Goal: Book appointment/travel/reservation

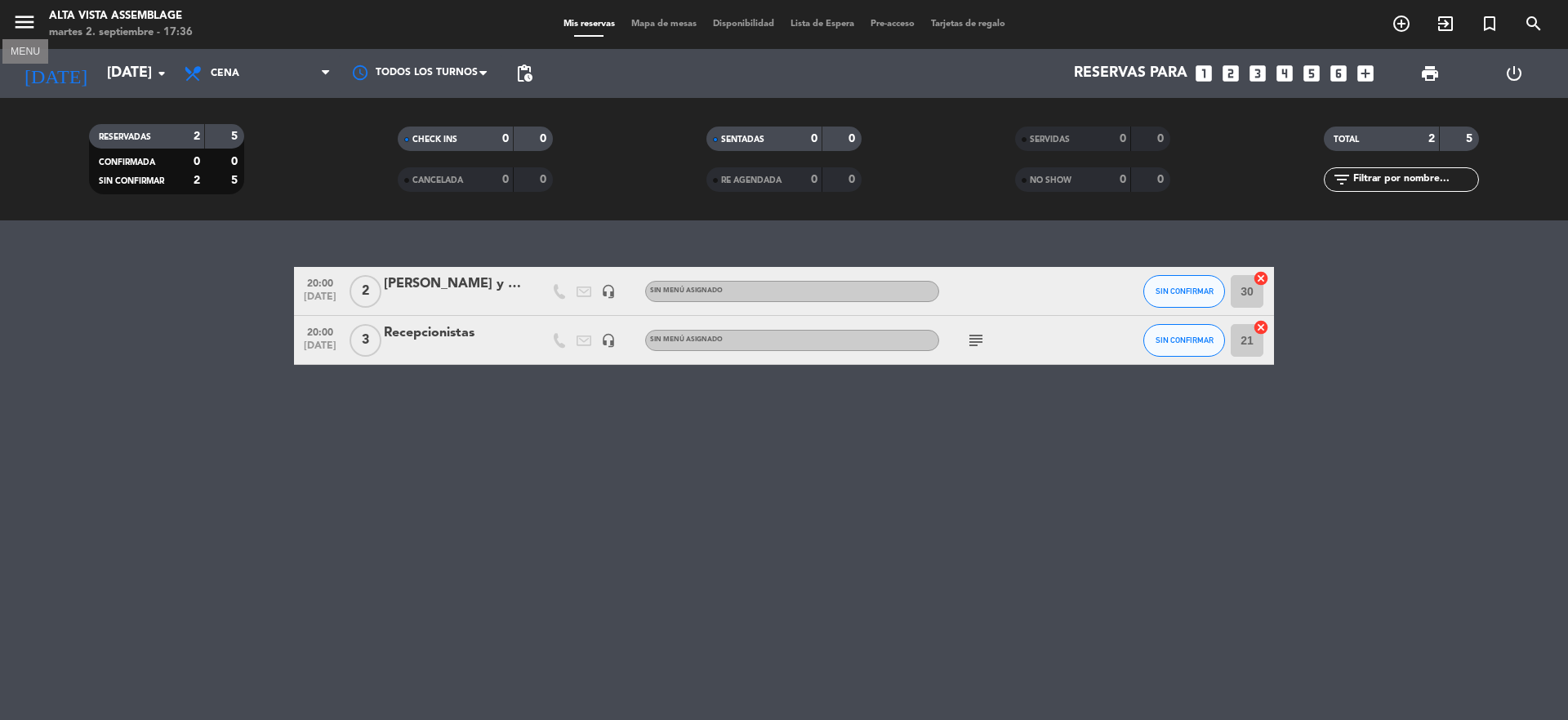
click at [21, 23] on icon "menu" at bounding box center [25, 22] width 25 height 25
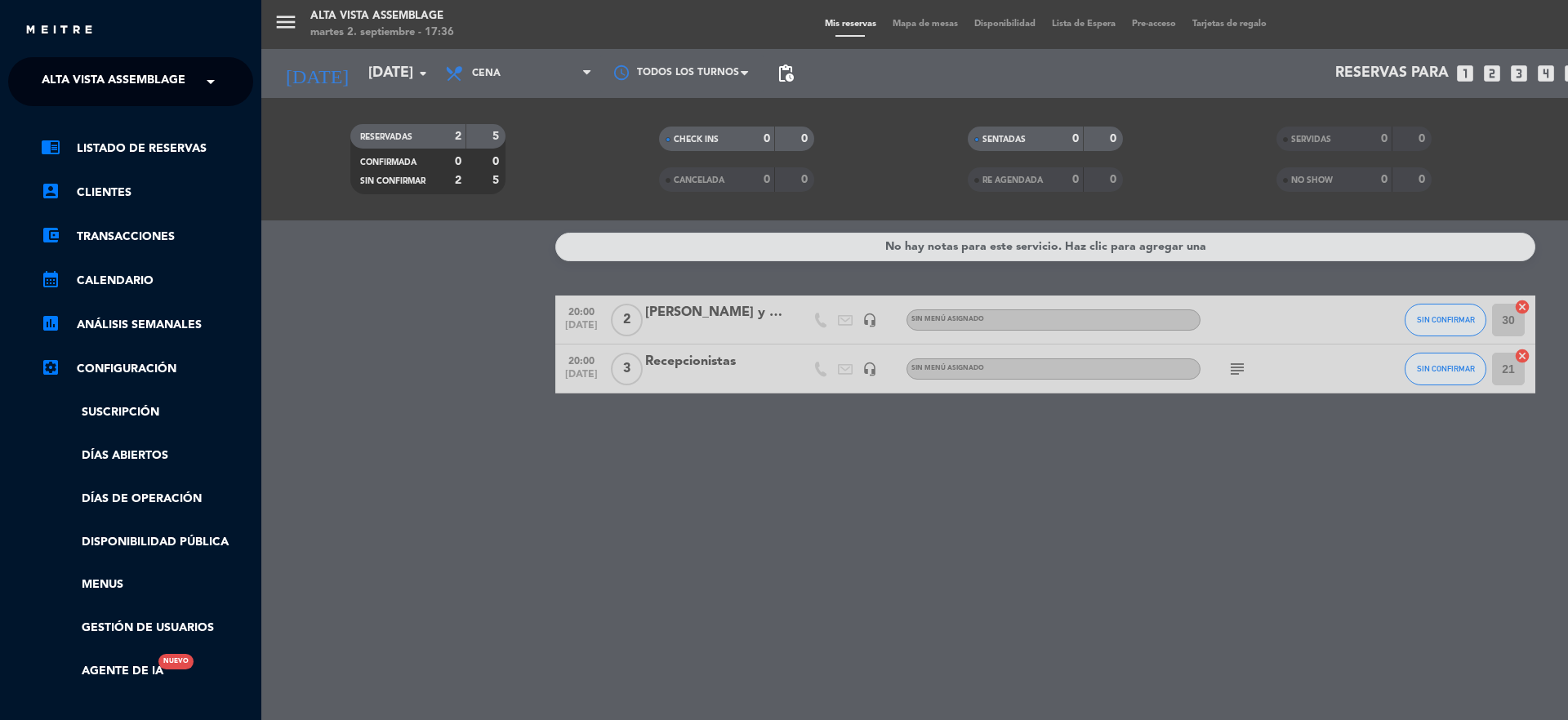
click at [181, 77] on span "Alta Vista Assemblage" at bounding box center [113, 81] width 144 height 34
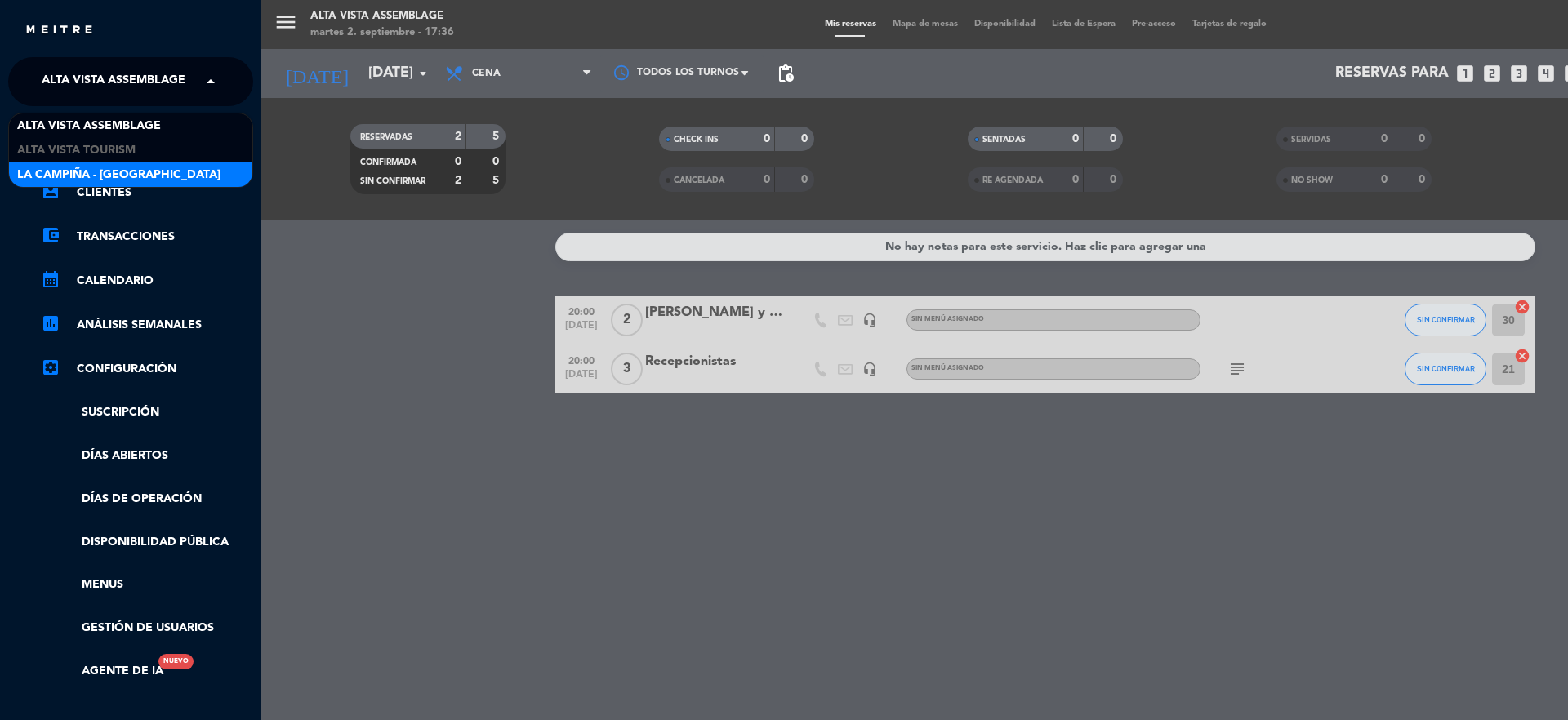
click at [152, 174] on span "La Campiña - [GEOGRAPHIC_DATA]" at bounding box center [119, 175] width 203 height 19
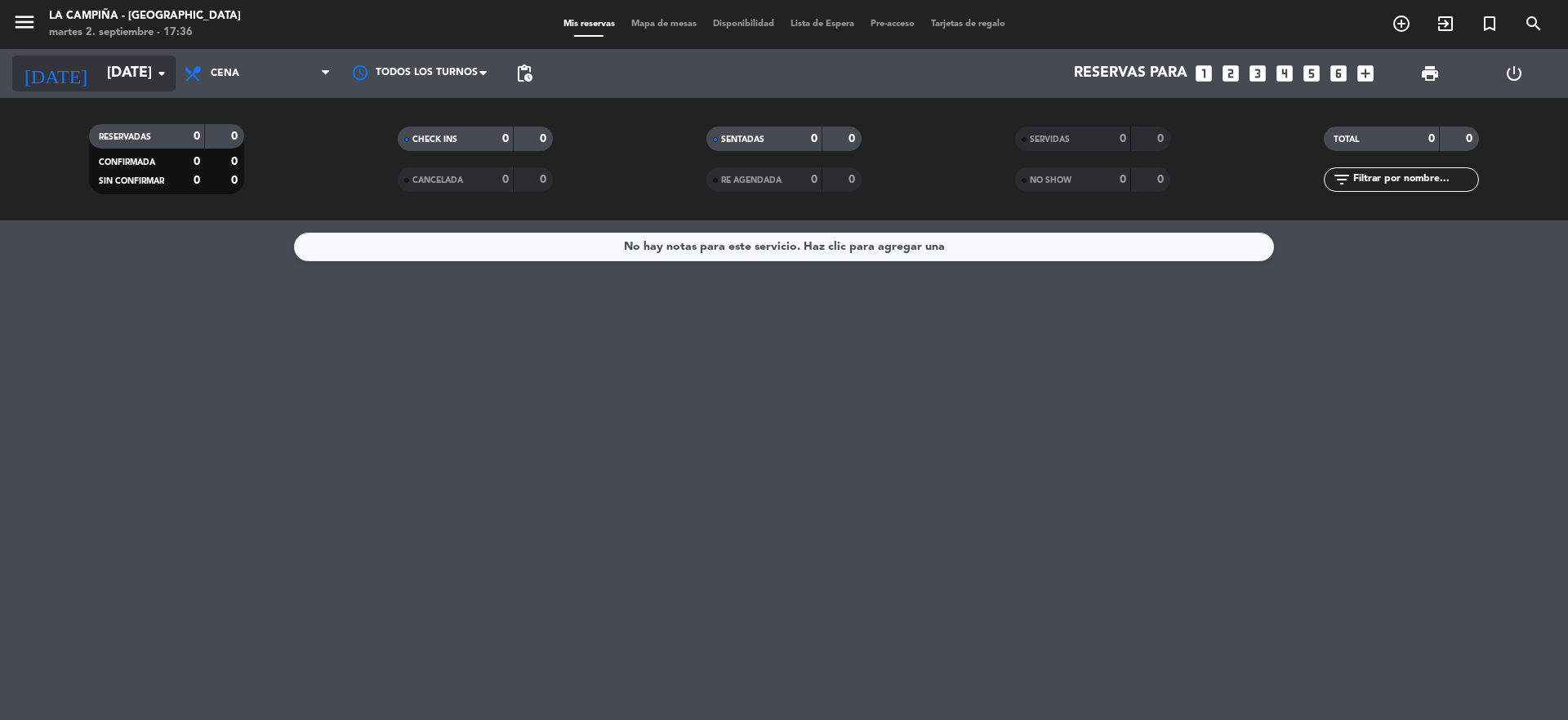
click at [146, 67] on input "[DATE]" at bounding box center [194, 73] width 189 height 32
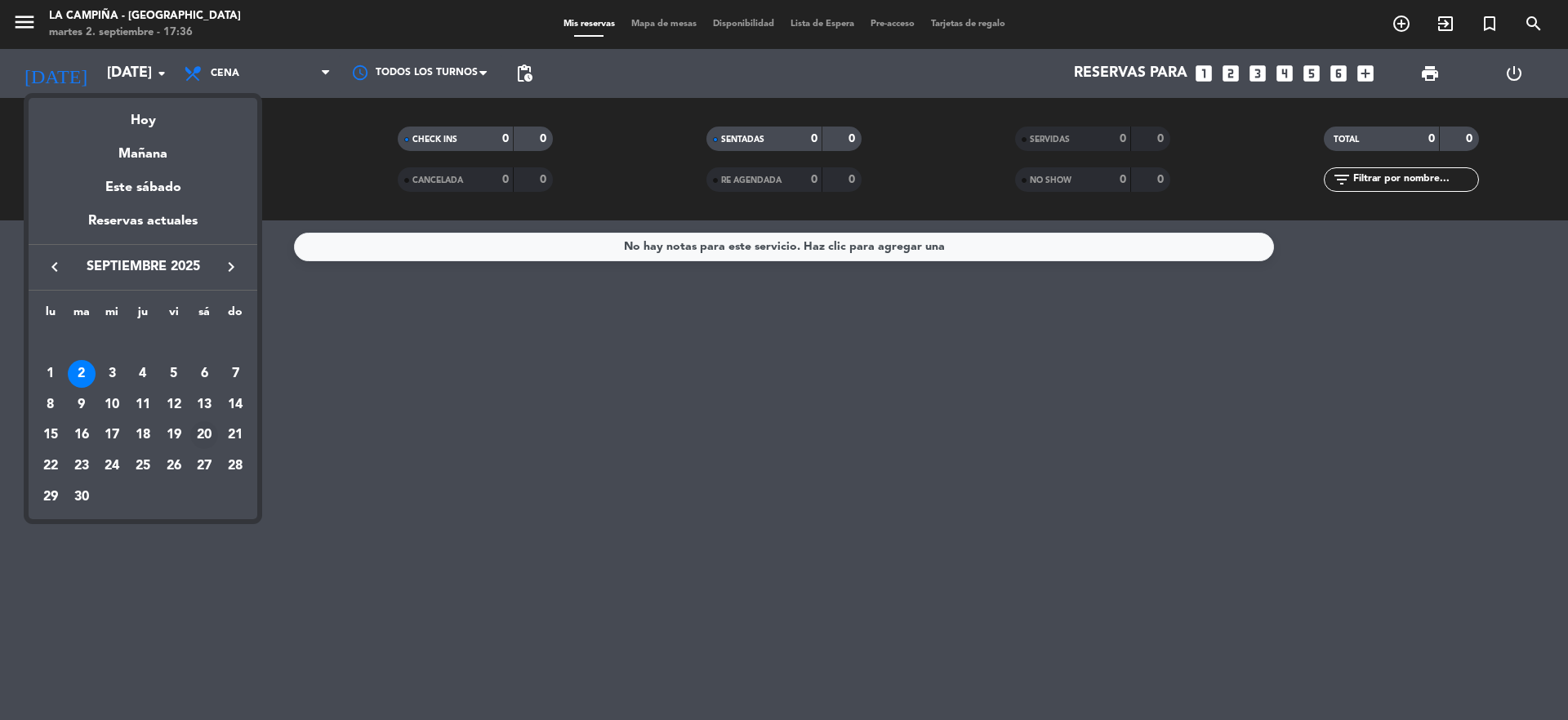
click at [208, 427] on div "20" at bounding box center [203, 434] width 27 height 27
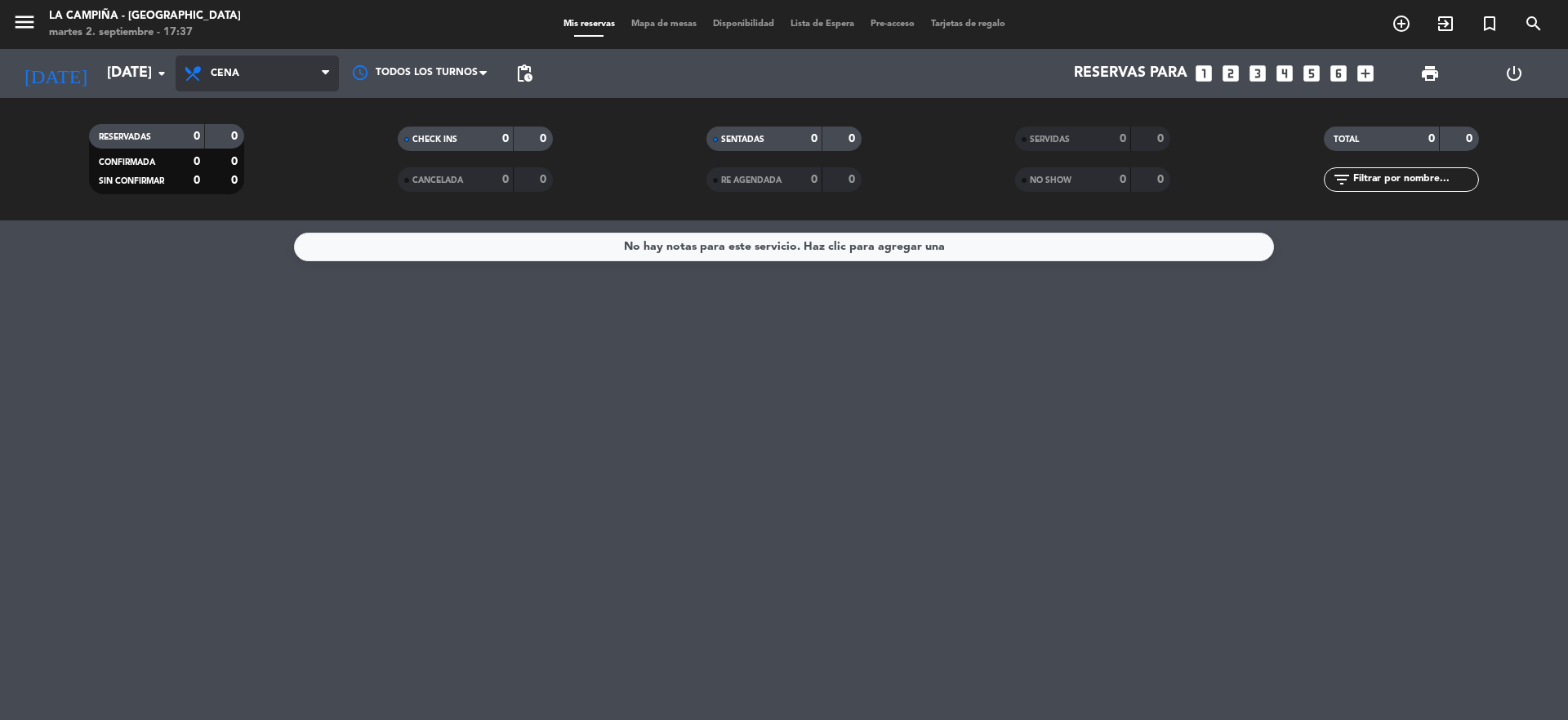
click at [225, 75] on span "Cena" at bounding box center [225, 74] width 28 height 12
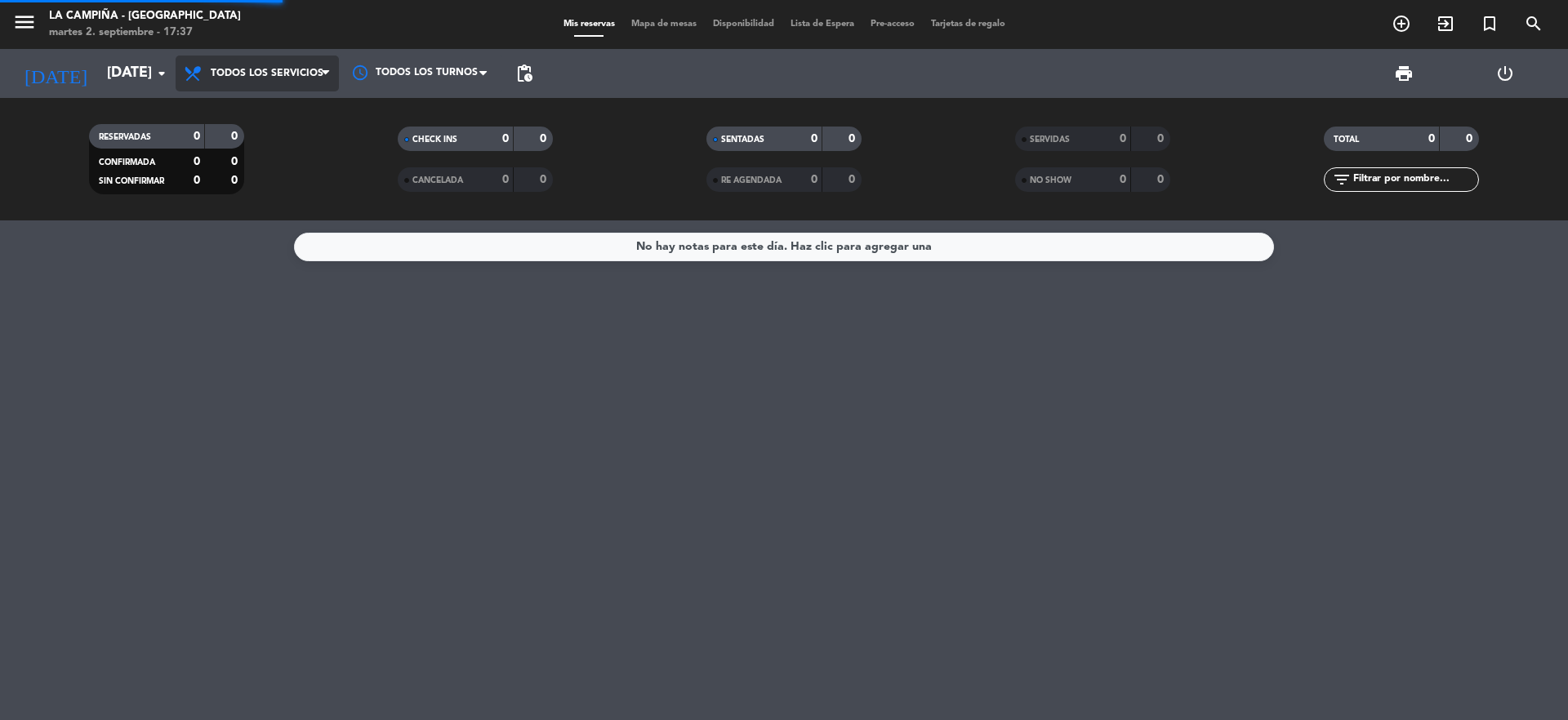
click at [279, 109] on div "menu [GEOGRAPHIC_DATA] - [GEOGRAPHIC_DATA] [DATE] 2. septiembre - 17:37 Mis res…" at bounding box center [784, 110] width 1568 height 221
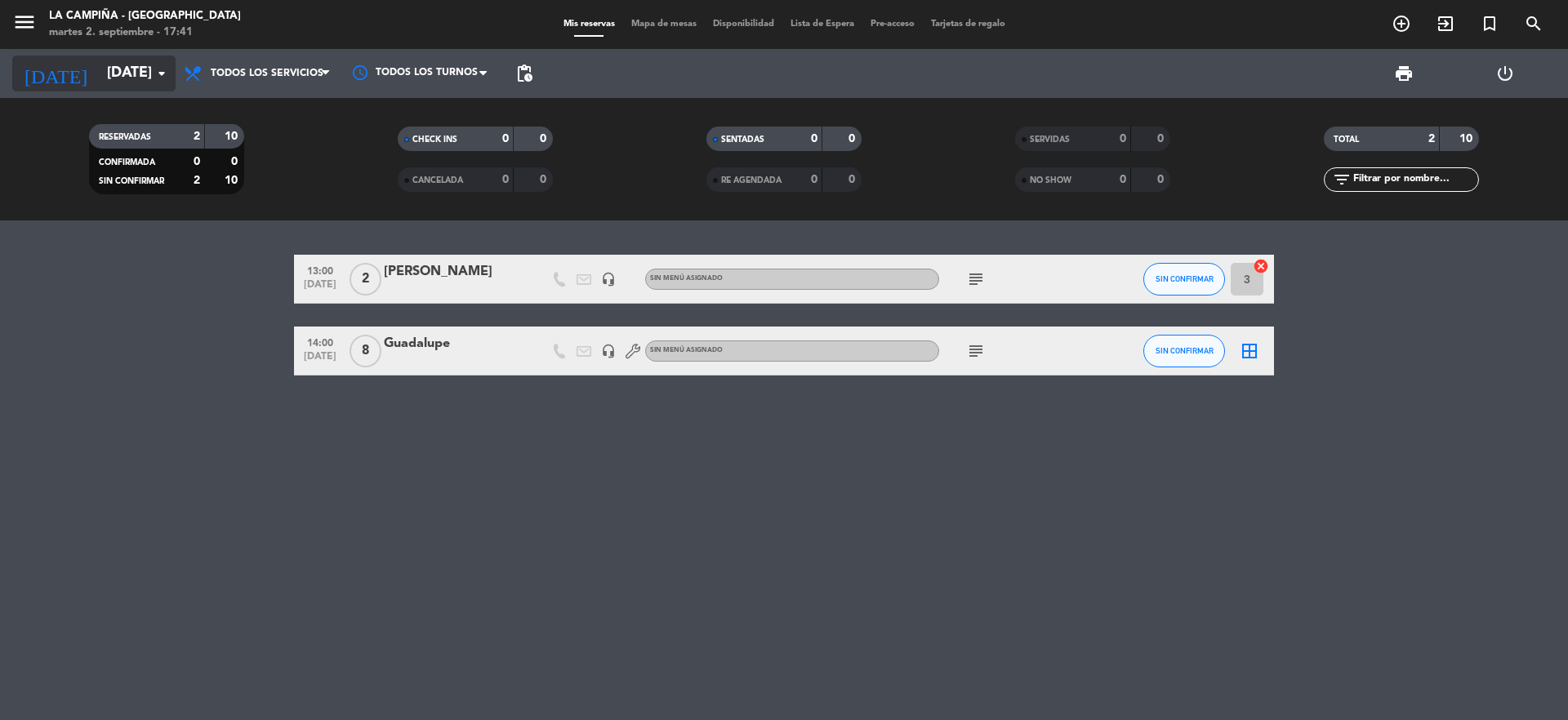
click at [118, 70] on input "[DATE]" at bounding box center [194, 73] width 189 height 32
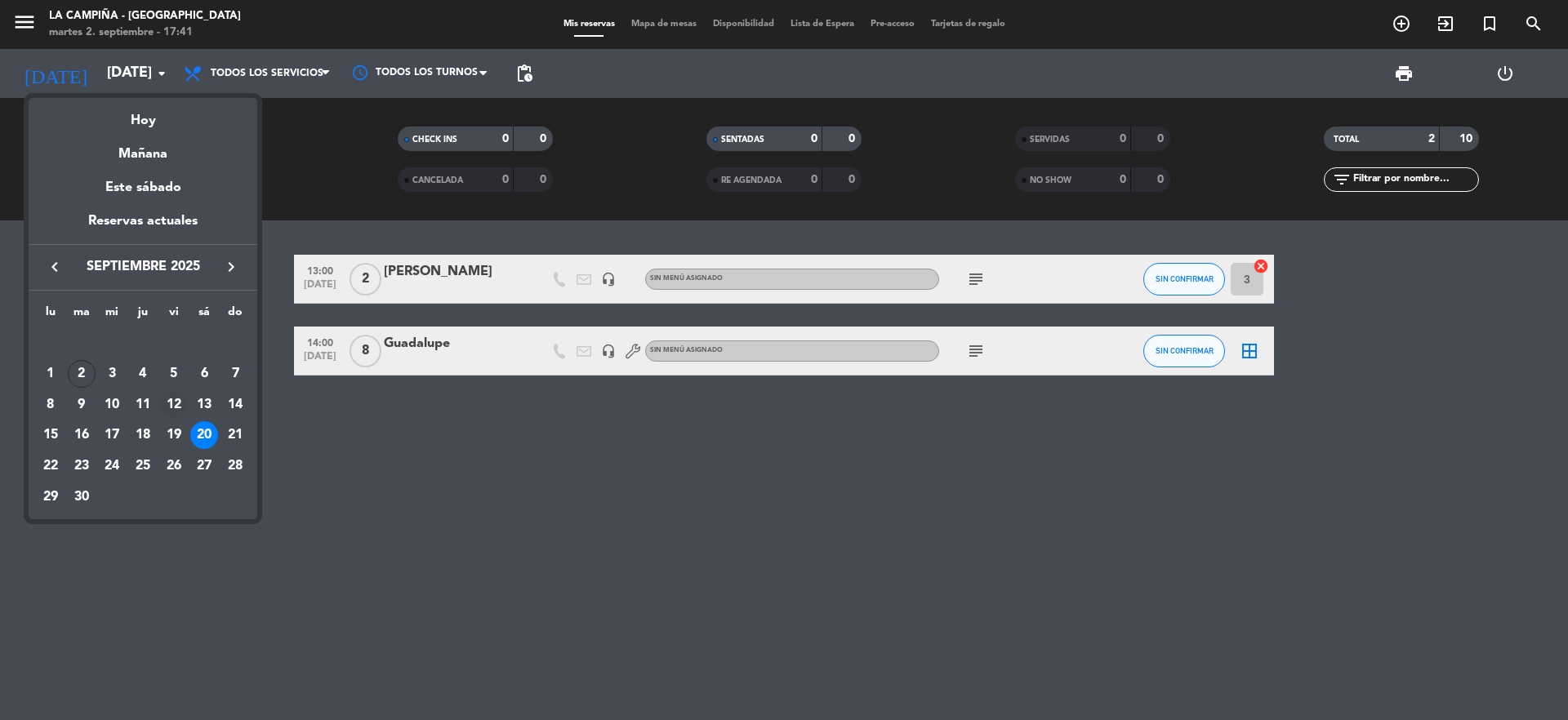
click at [178, 406] on div "12" at bounding box center [174, 404] width 27 height 27
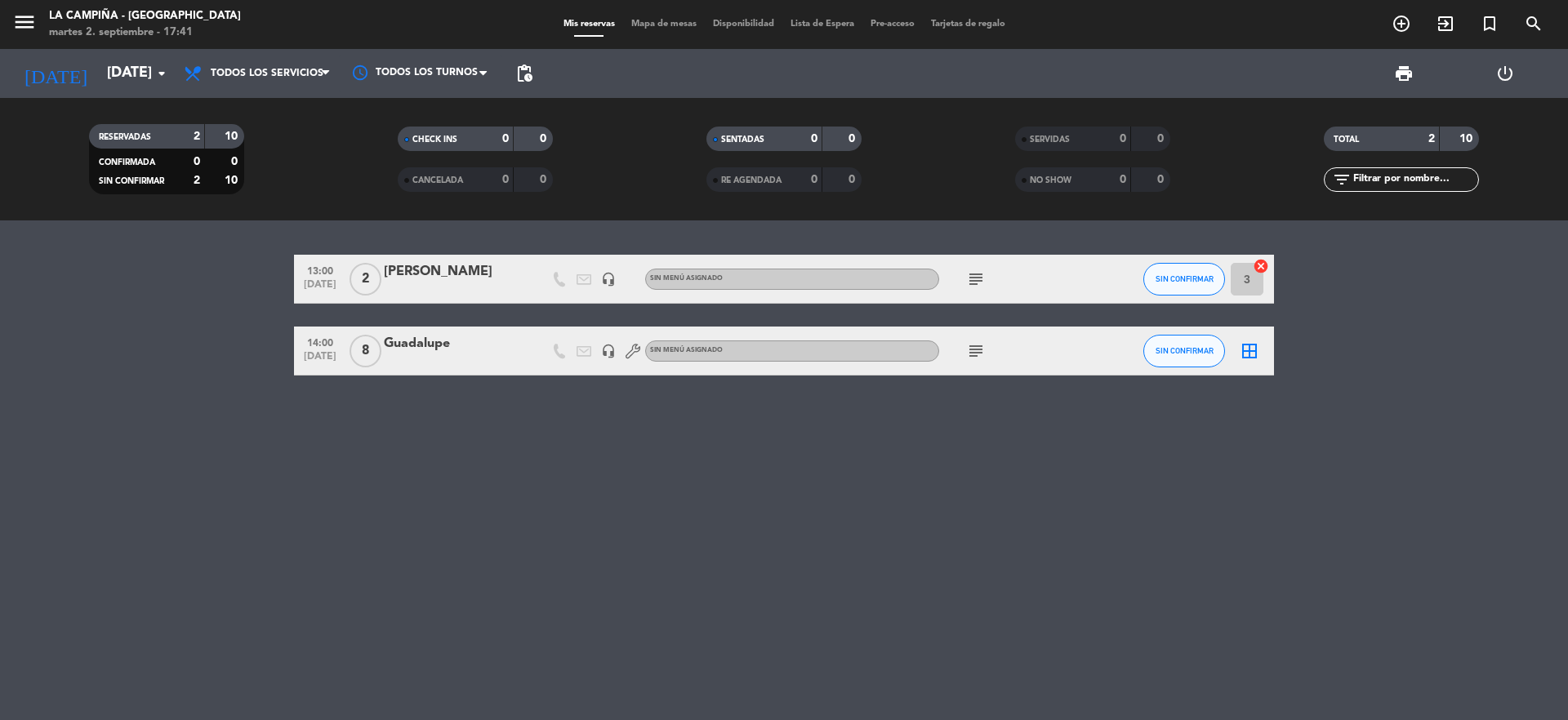
type input "[DATE]"
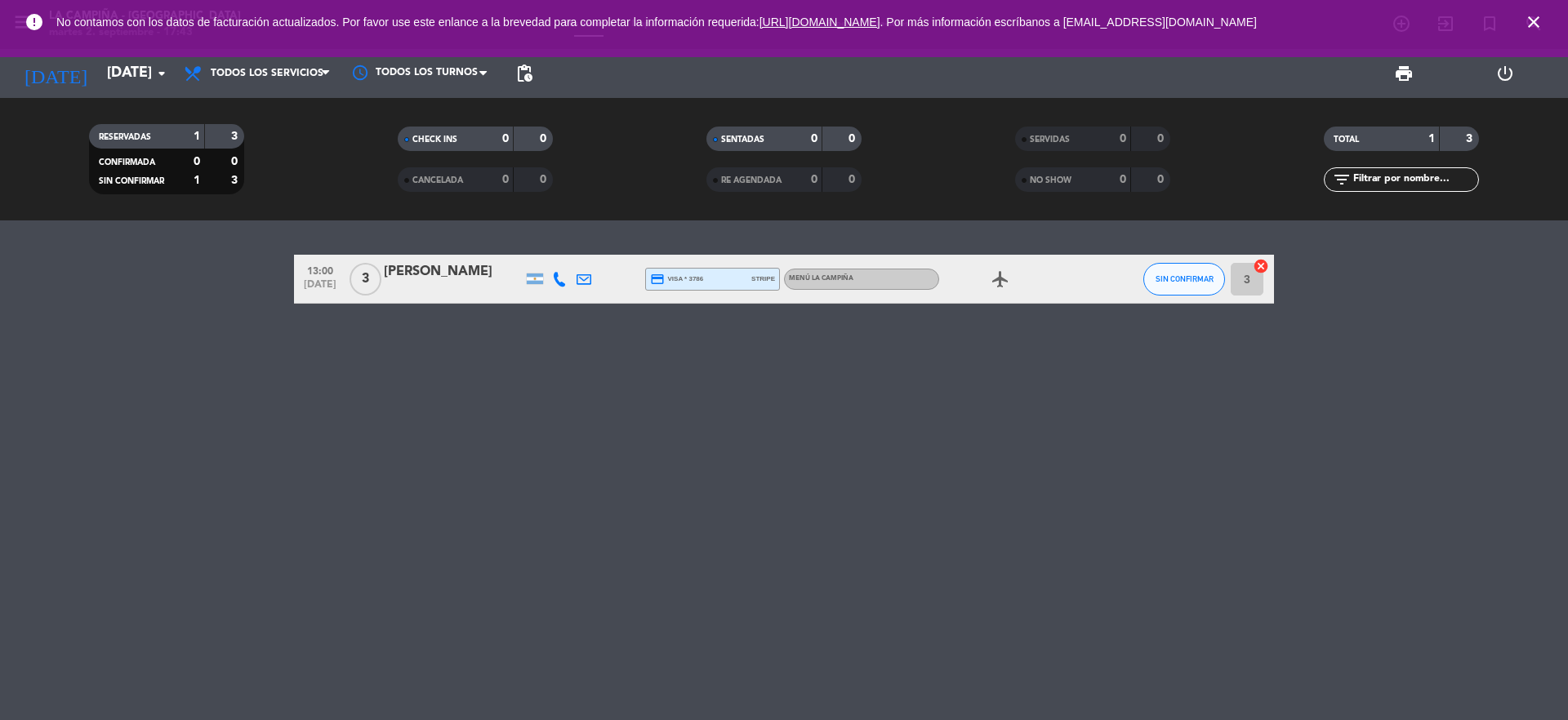
click at [1533, 25] on icon "close" at bounding box center [1534, 22] width 20 height 20
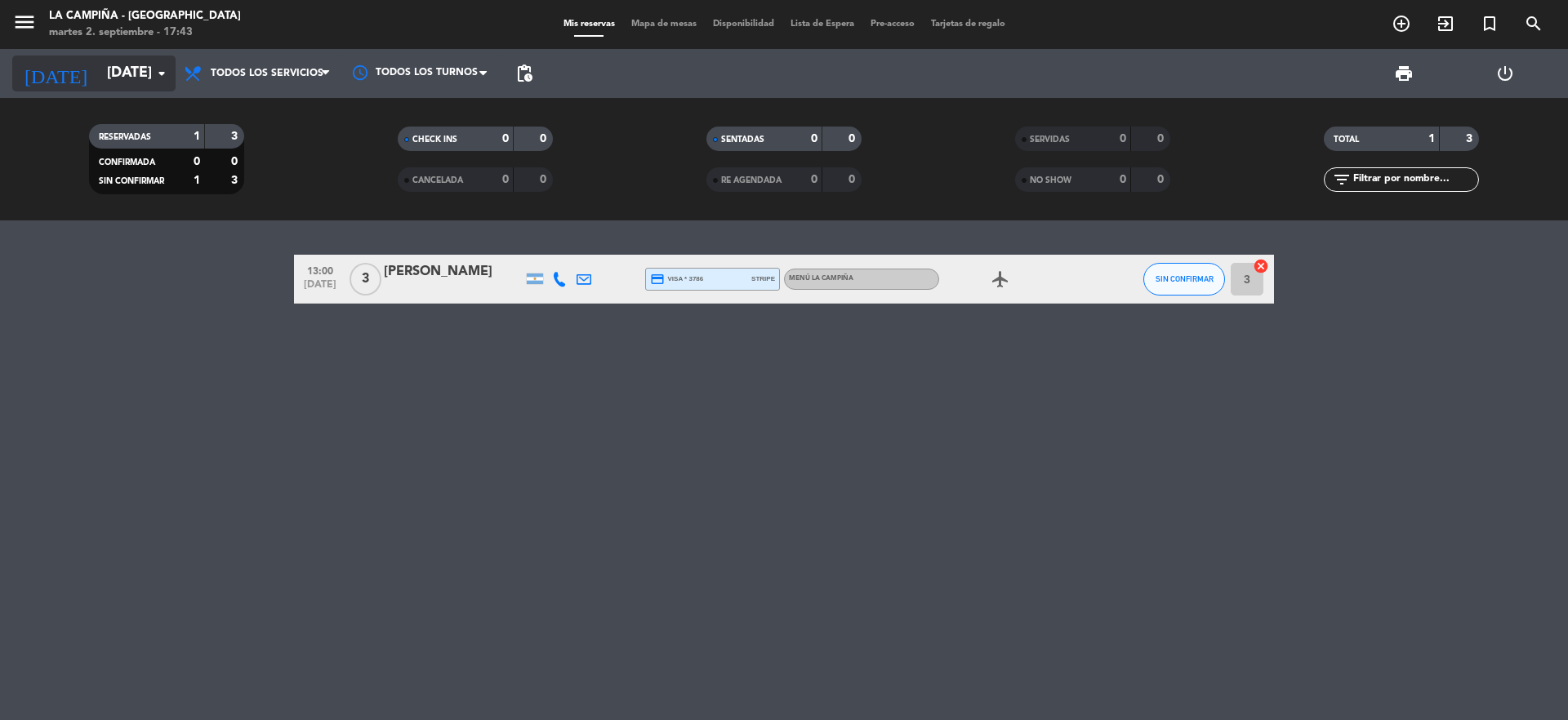
click at [99, 78] on input "[DATE]" at bounding box center [194, 73] width 189 height 32
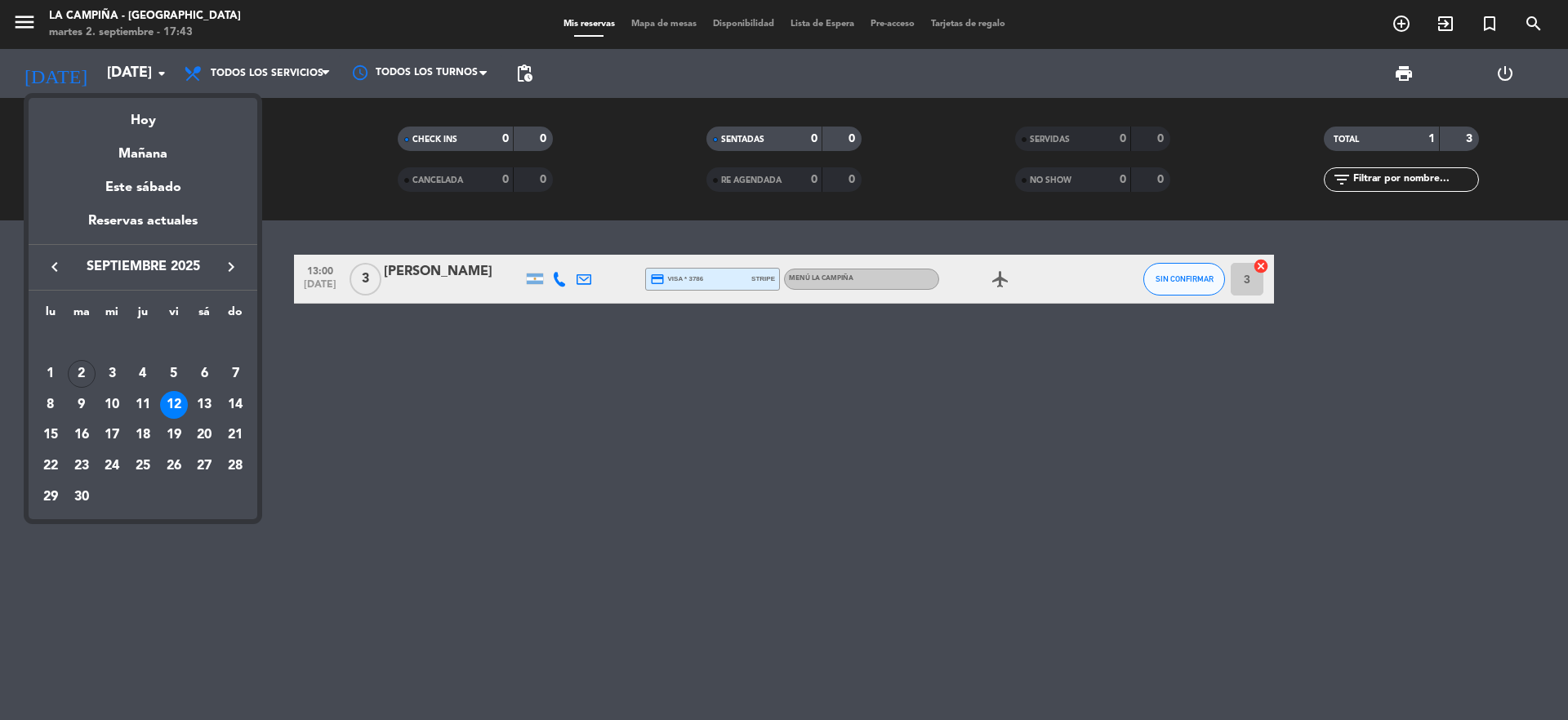
click at [24, 19] on div at bounding box center [784, 360] width 1568 height 720
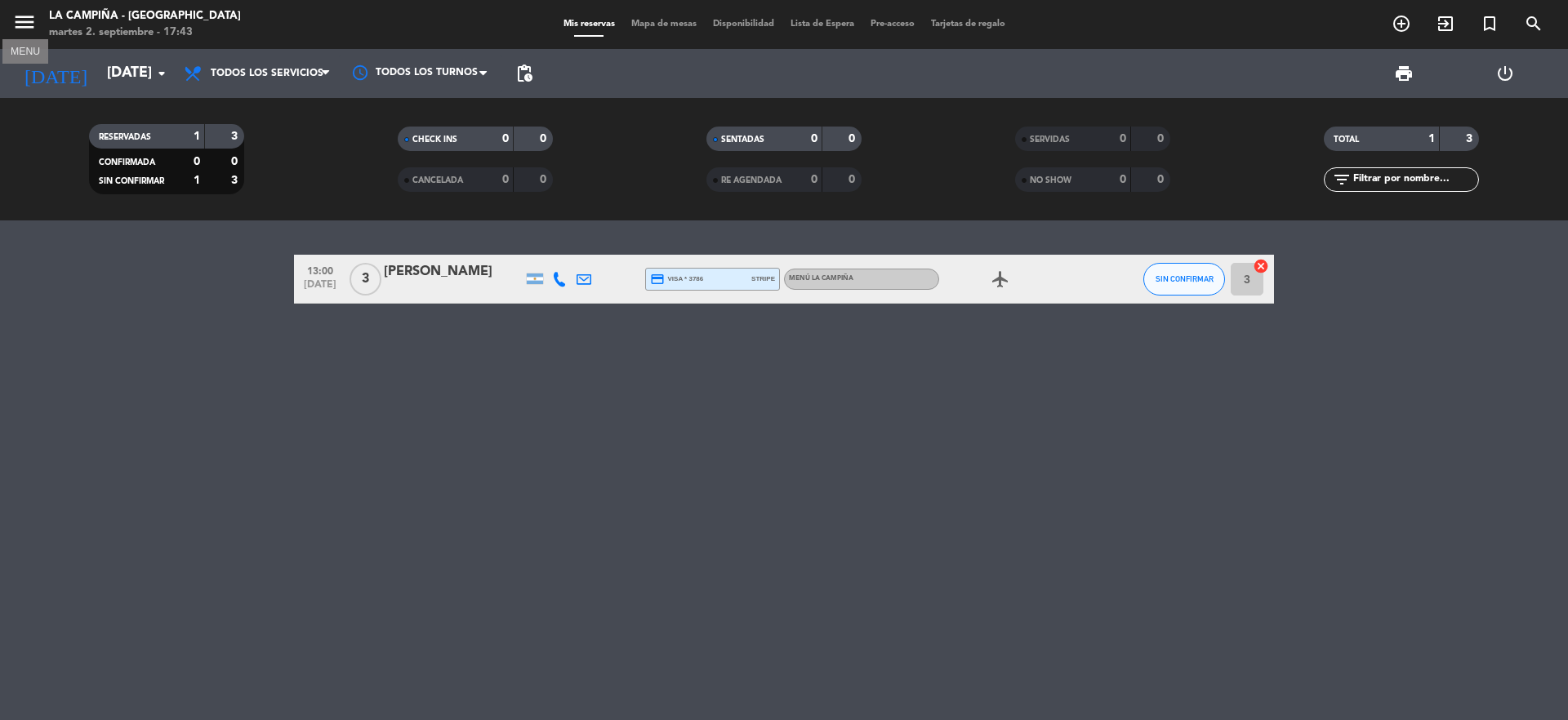
click at [24, 19] on icon "menu" at bounding box center [25, 22] width 25 height 25
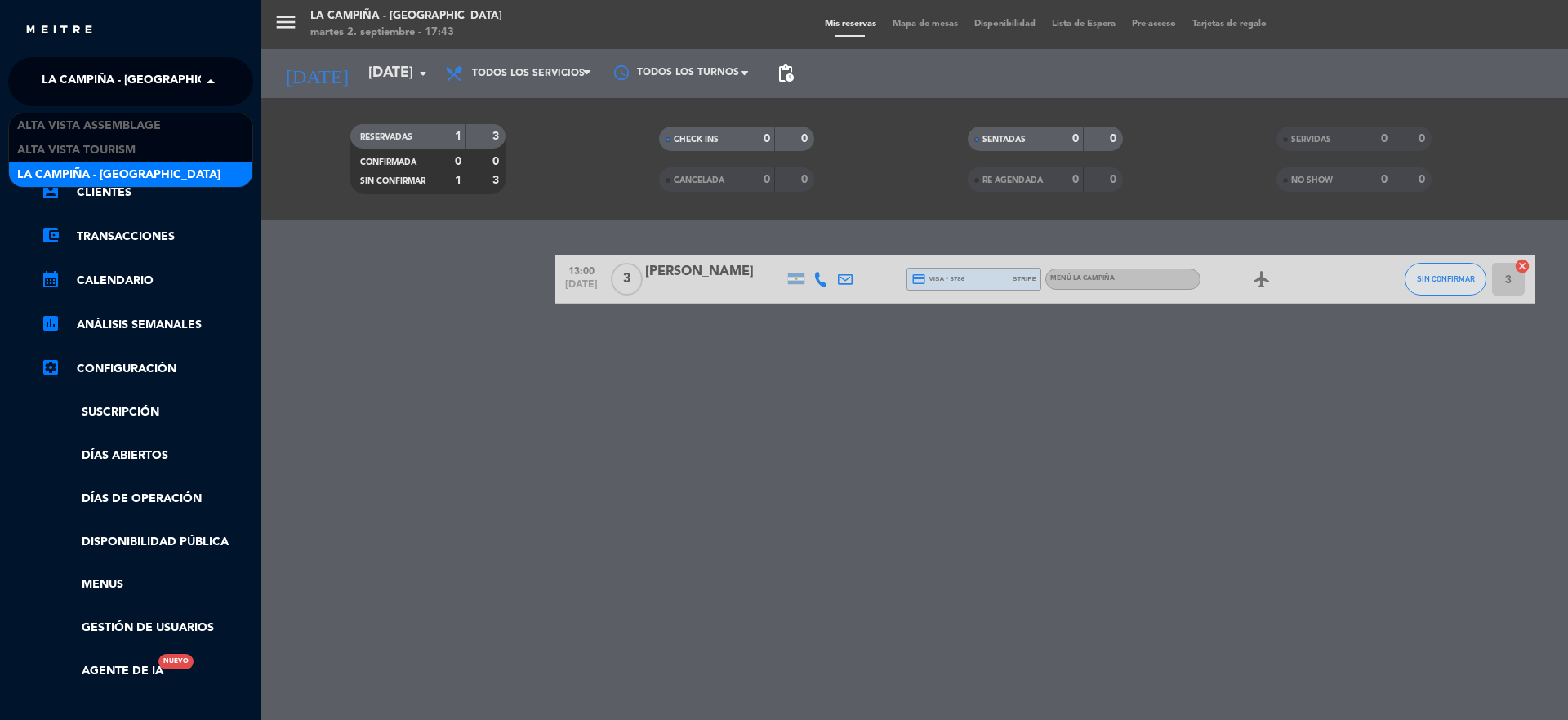
click at [97, 75] on span "La Campiña - [GEOGRAPHIC_DATA]" at bounding box center [143, 81] width 203 height 34
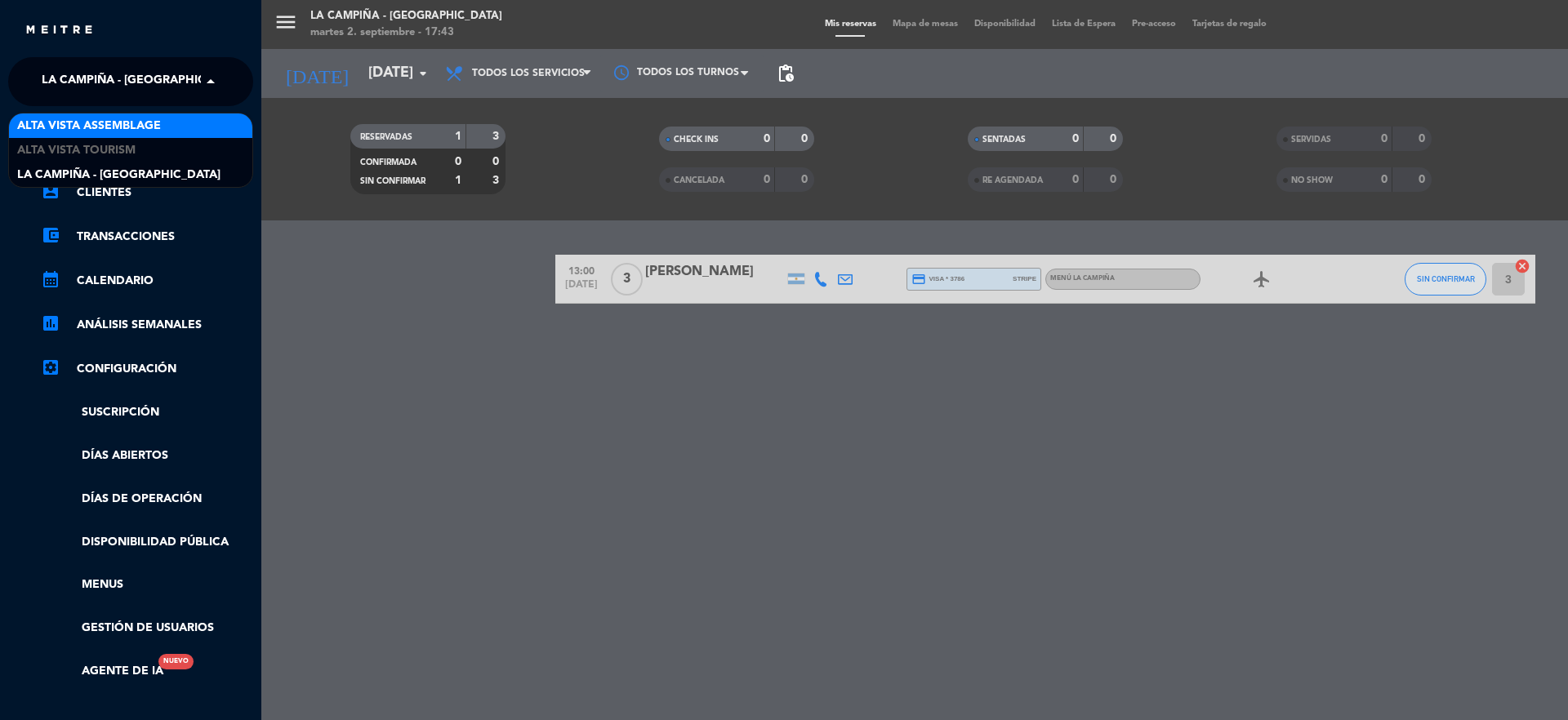
click at [85, 125] on span "Alta Vista Assemblage" at bounding box center [89, 126] width 144 height 19
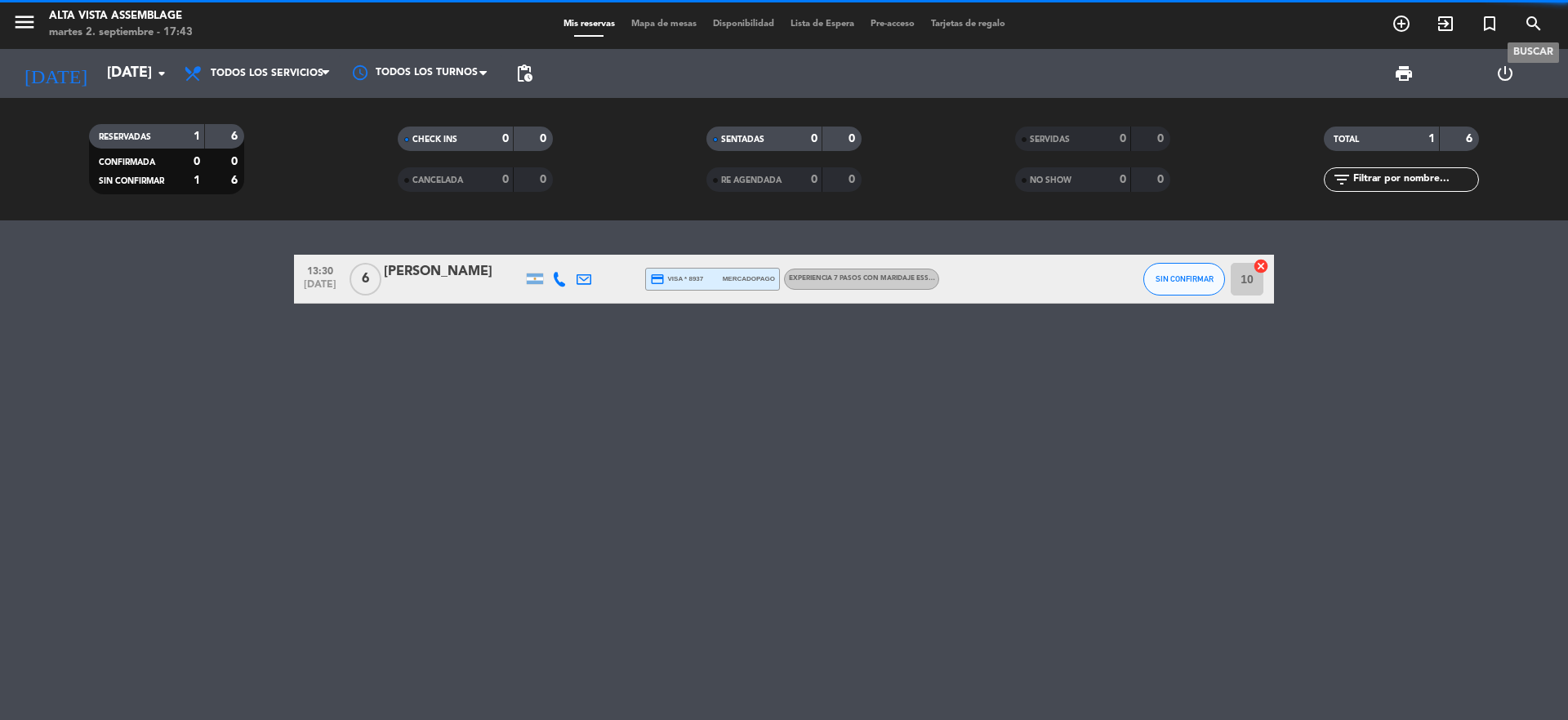
click at [1529, 24] on icon "search" at bounding box center [1534, 24] width 20 height 20
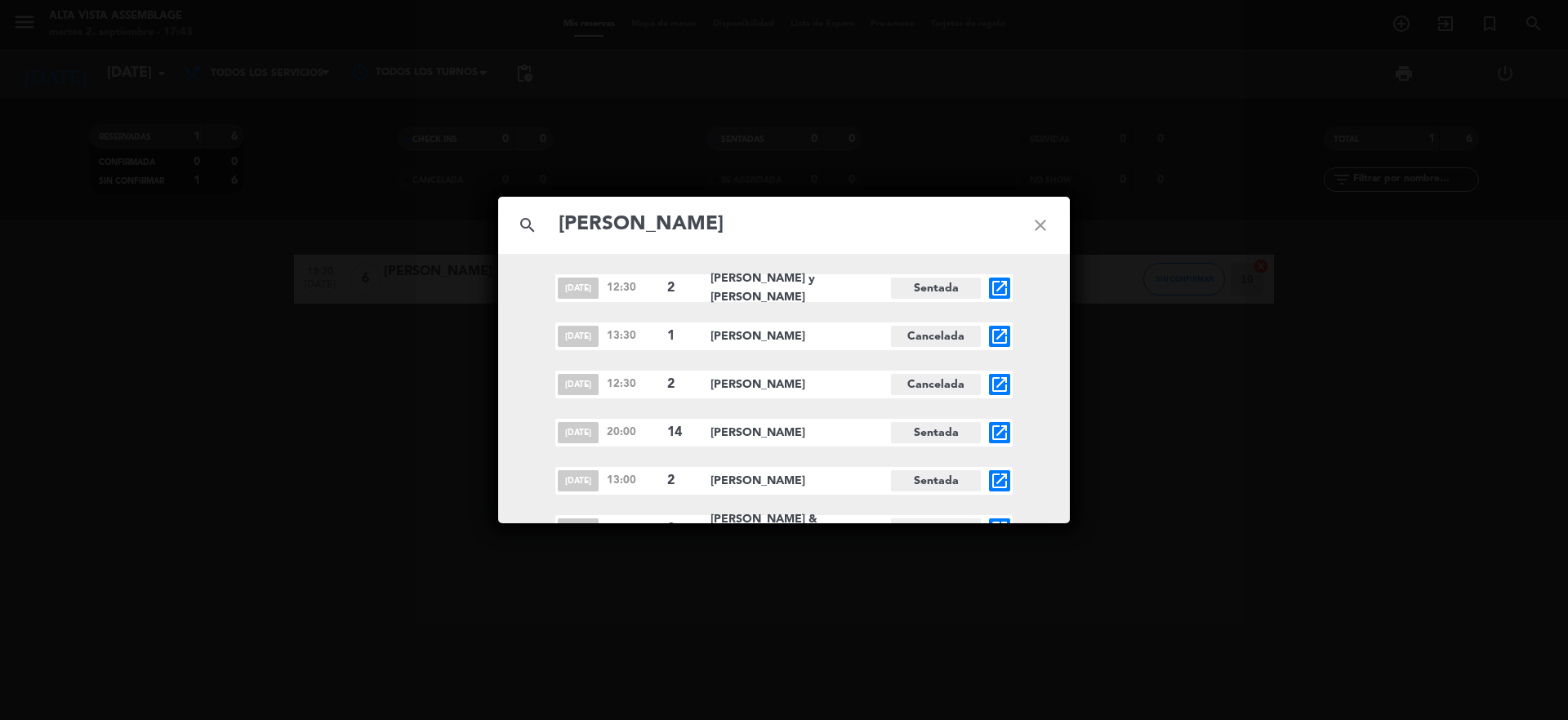
scroll to position [25, 0]
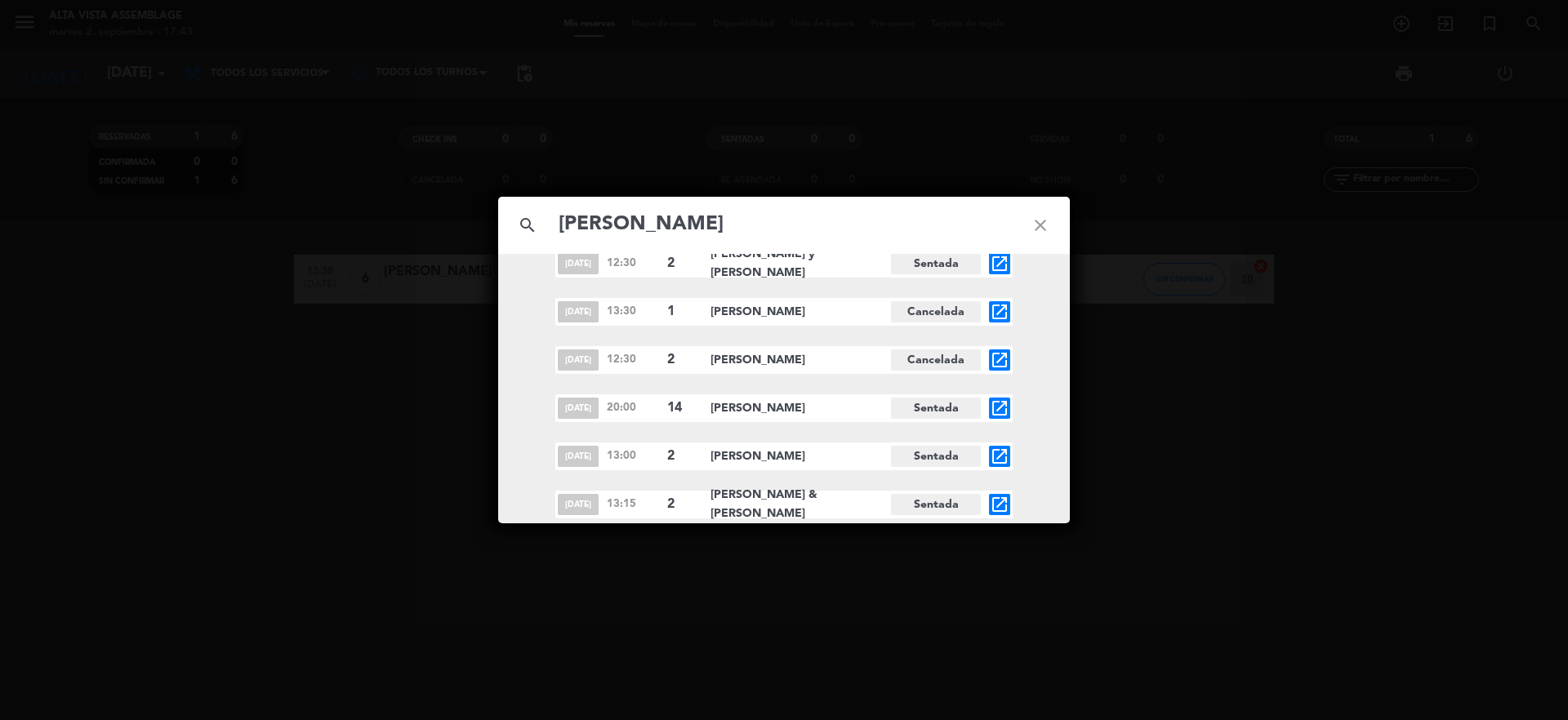
type input "[PERSON_NAME]"
click at [790, 500] on span "[PERSON_NAME] & [PERSON_NAME]" at bounding box center [801, 504] width 180 height 37
click at [990, 504] on icon "open_in_new" at bounding box center [1000, 505] width 20 height 20
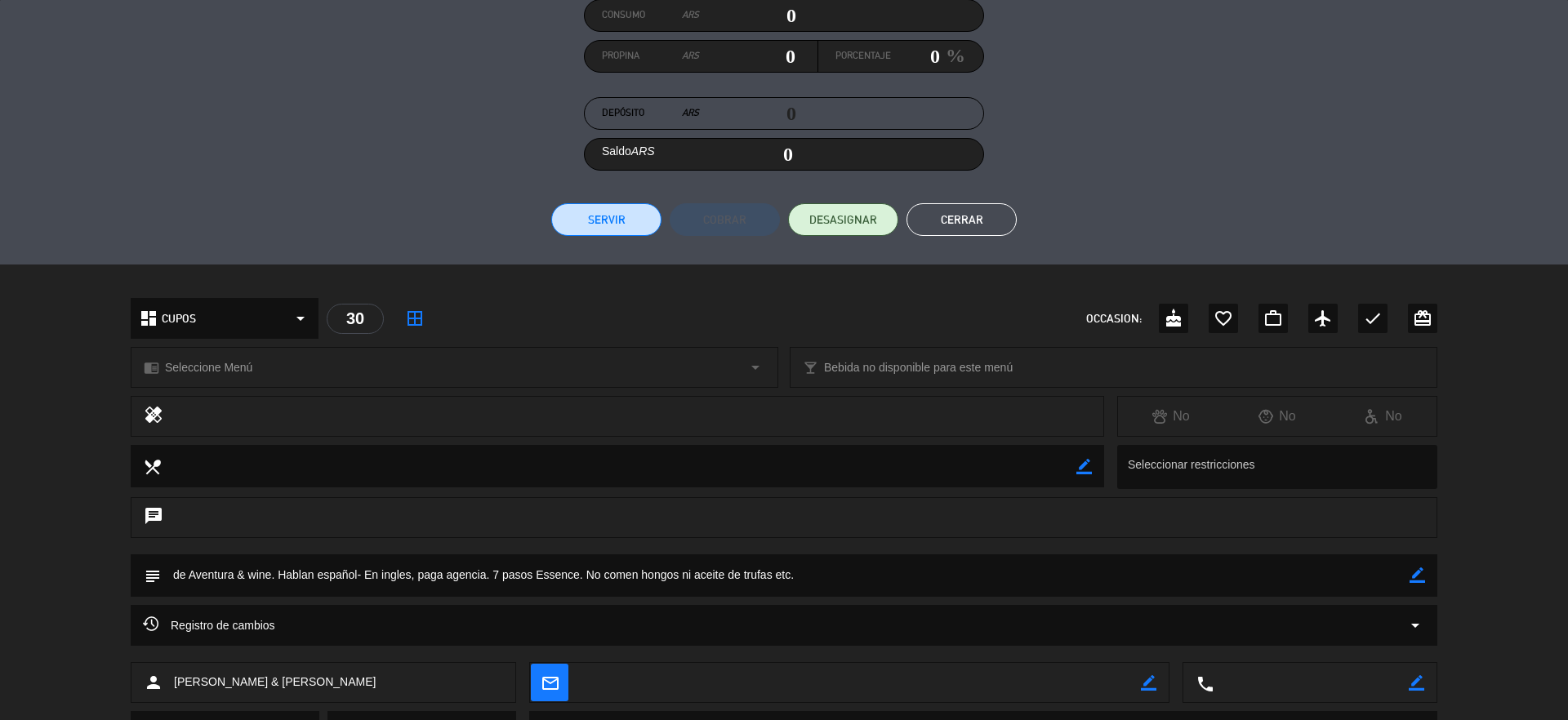
scroll to position [0, 0]
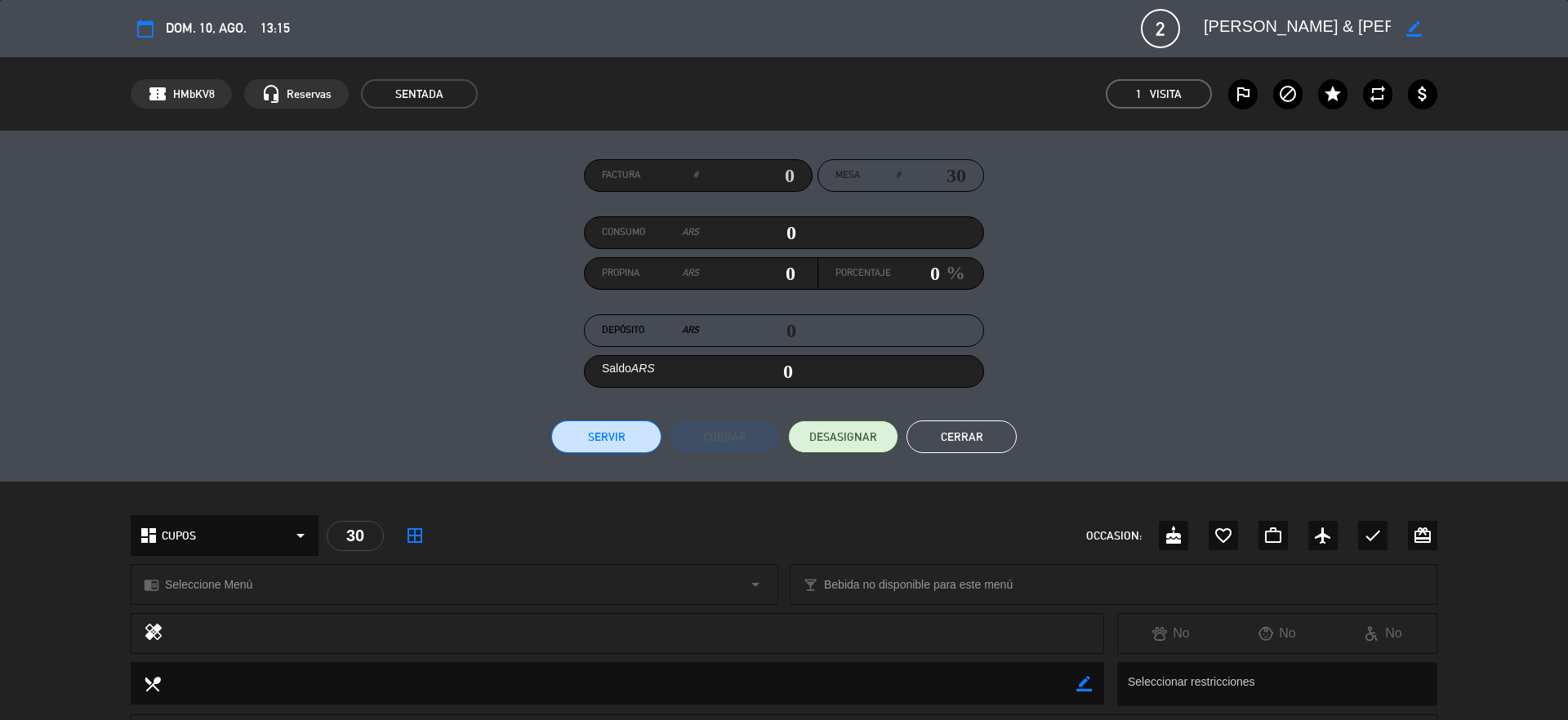
click at [970, 435] on button "Cerrar" at bounding box center [962, 437] width 110 height 32
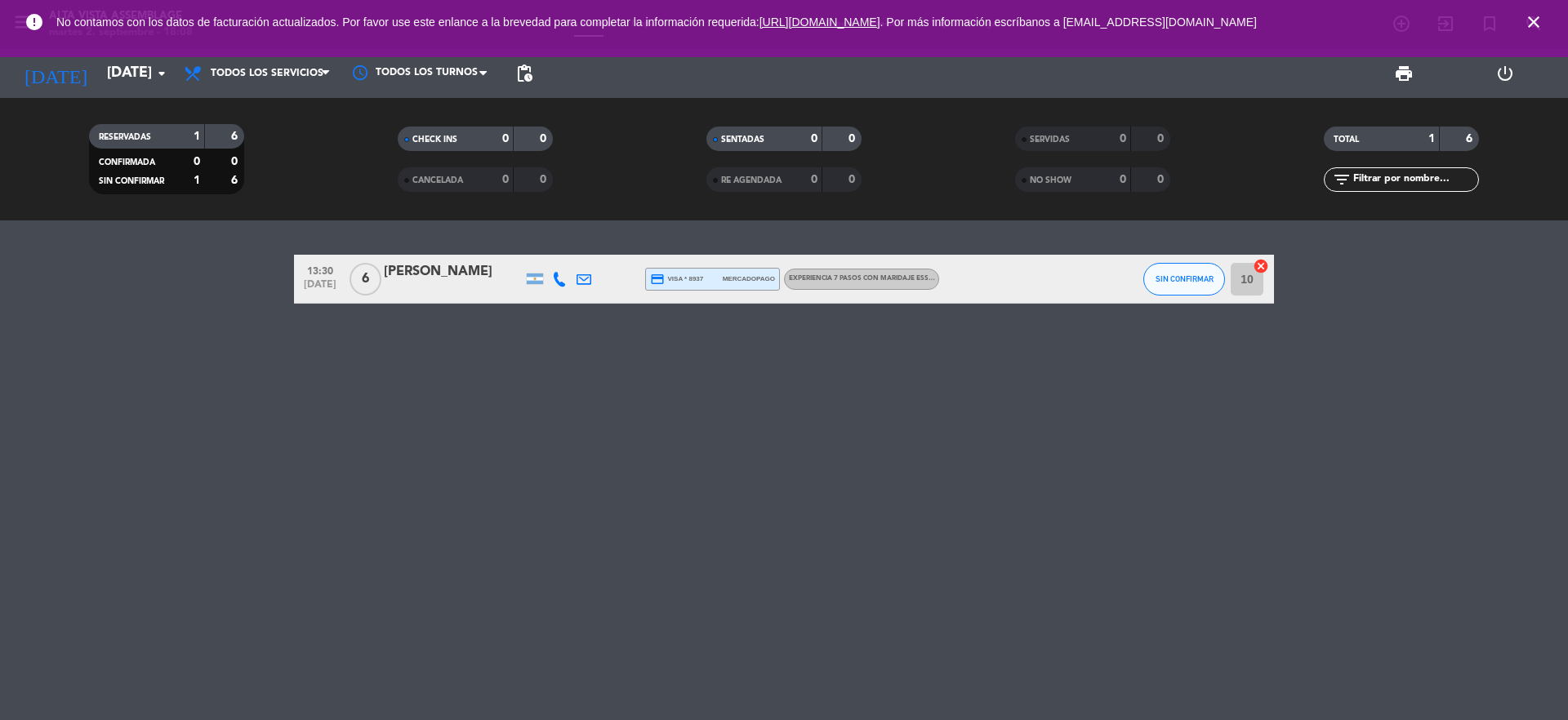
click at [1536, 20] on icon "close" at bounding box center [1534, 22] width 20 height 20
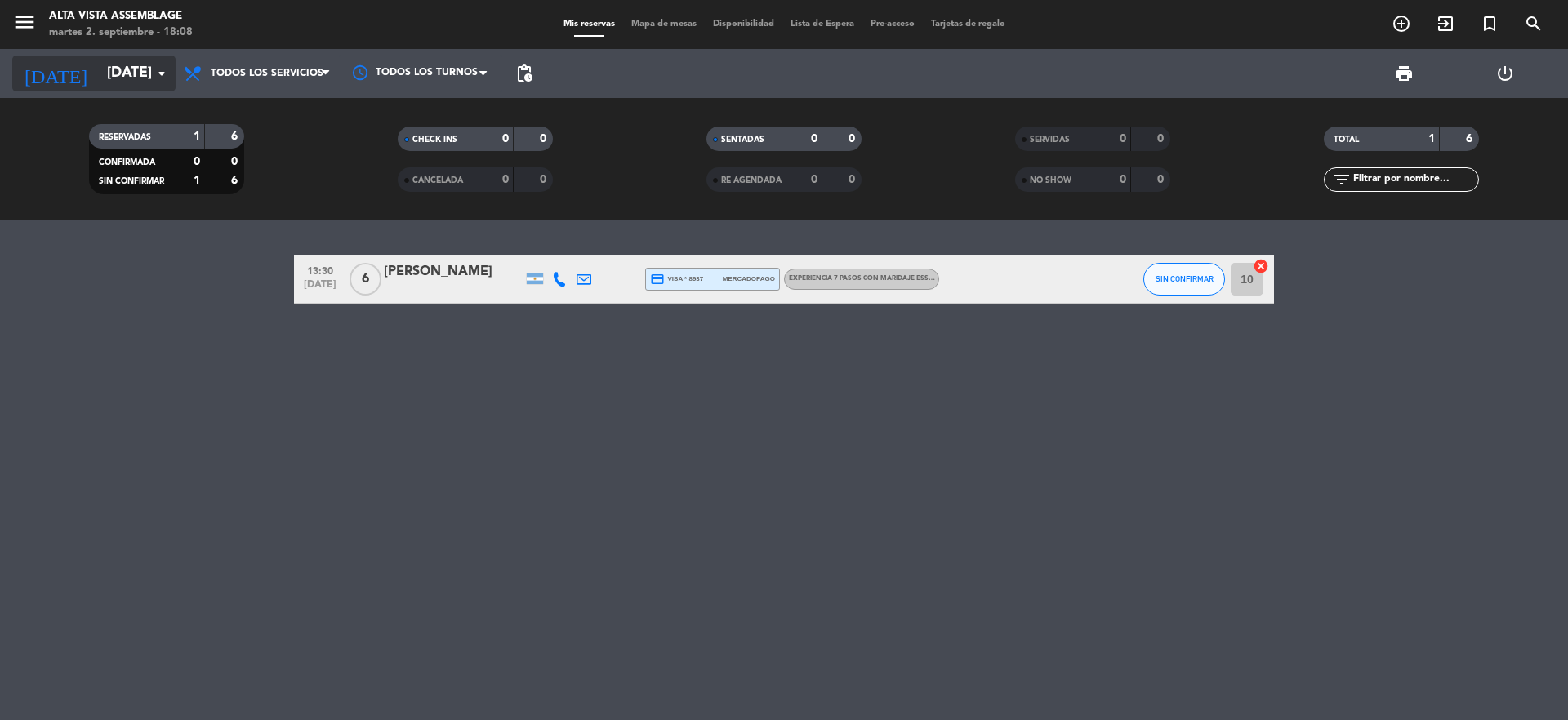
click at [137, 79] on input "[DATE]" at bounding box center [194, 73] width 189 height 32
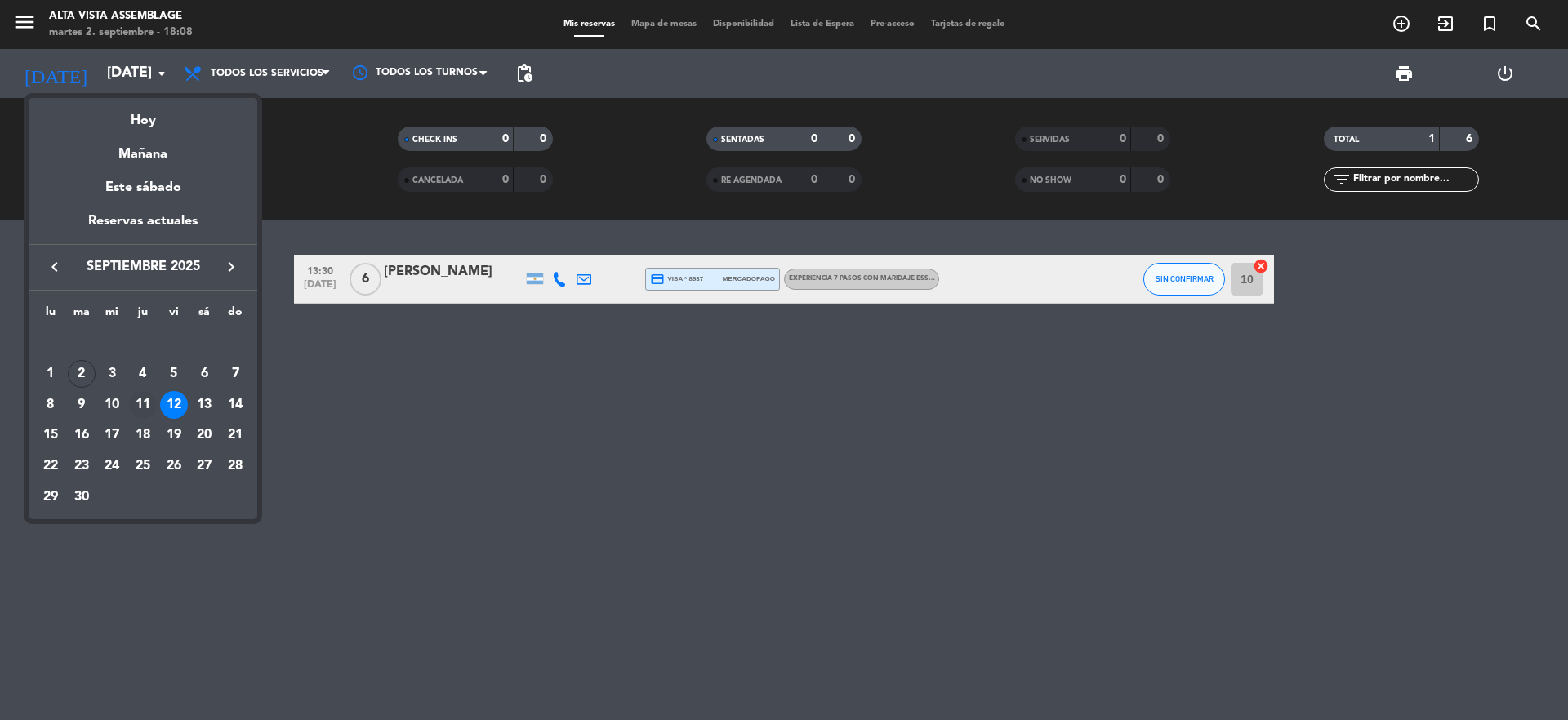
click at [136, 402] on div "11" at bounding box center [142, 404] width 27 height 27
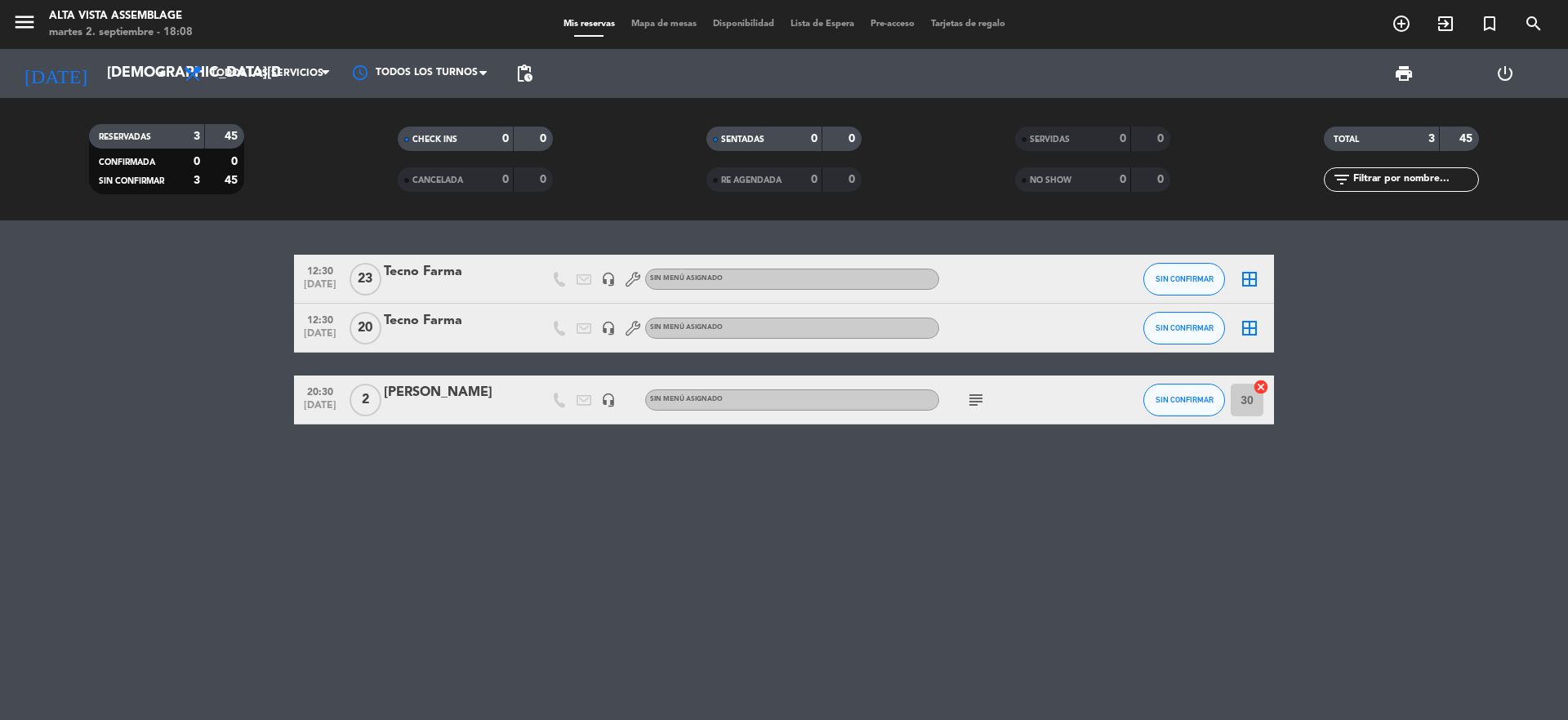
click at [977, 394] on icon "subject" at bounding box center [976, 400] width 20 height 20
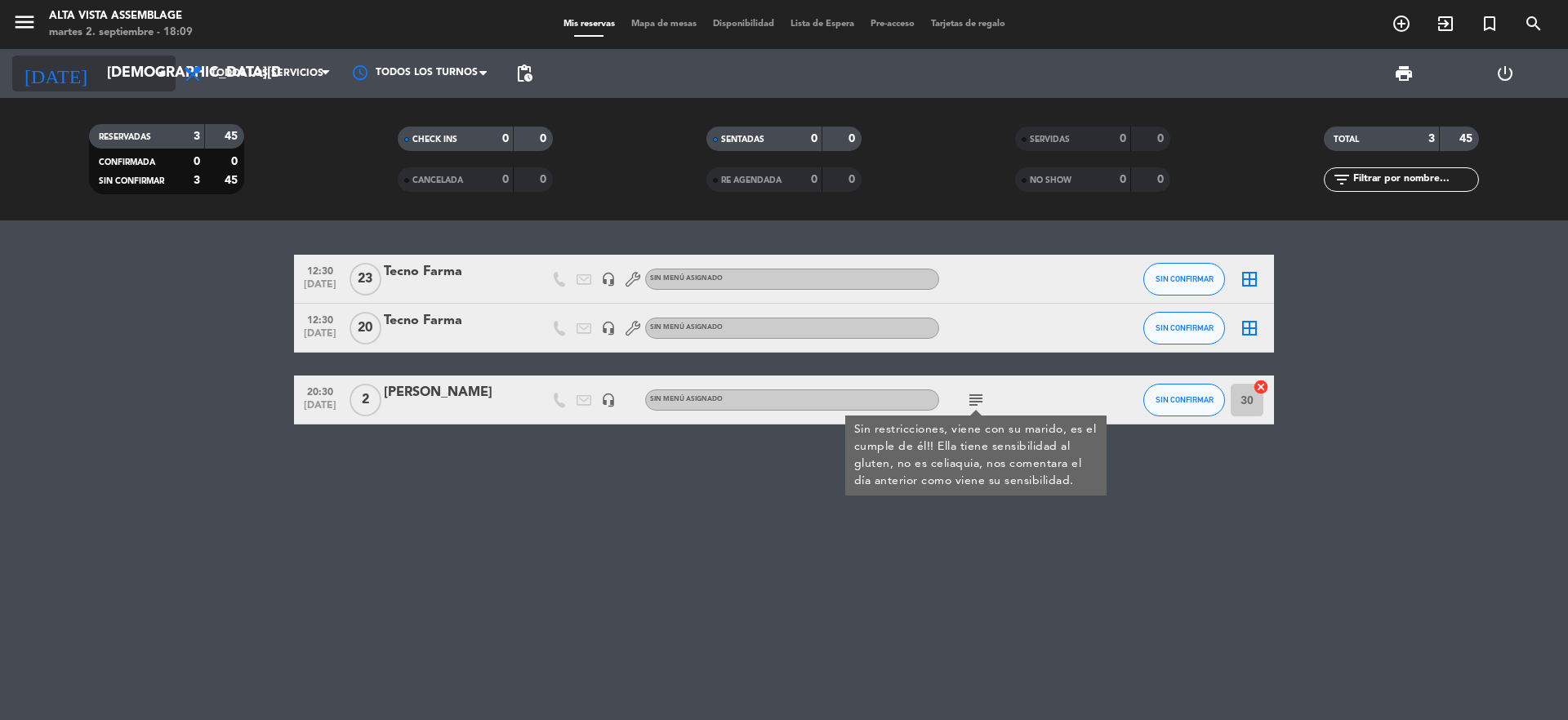
click at [114, 80] on input "[DEMOGRAPHIC_DATA][DATE]" at bounding box center [194, 73] width 189 height 32
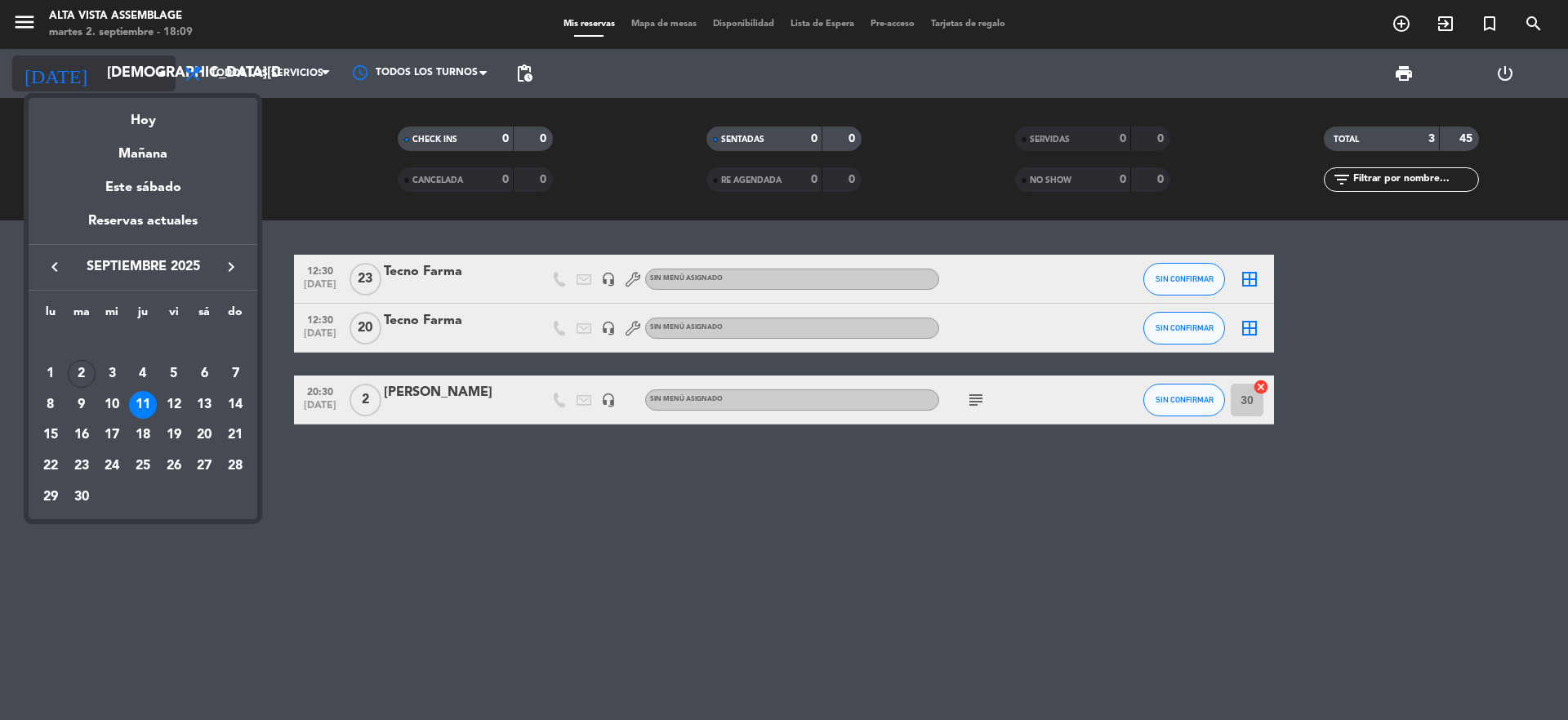
click at [114, 80] on div at bounding box center [784, 360] width 1568 height 720
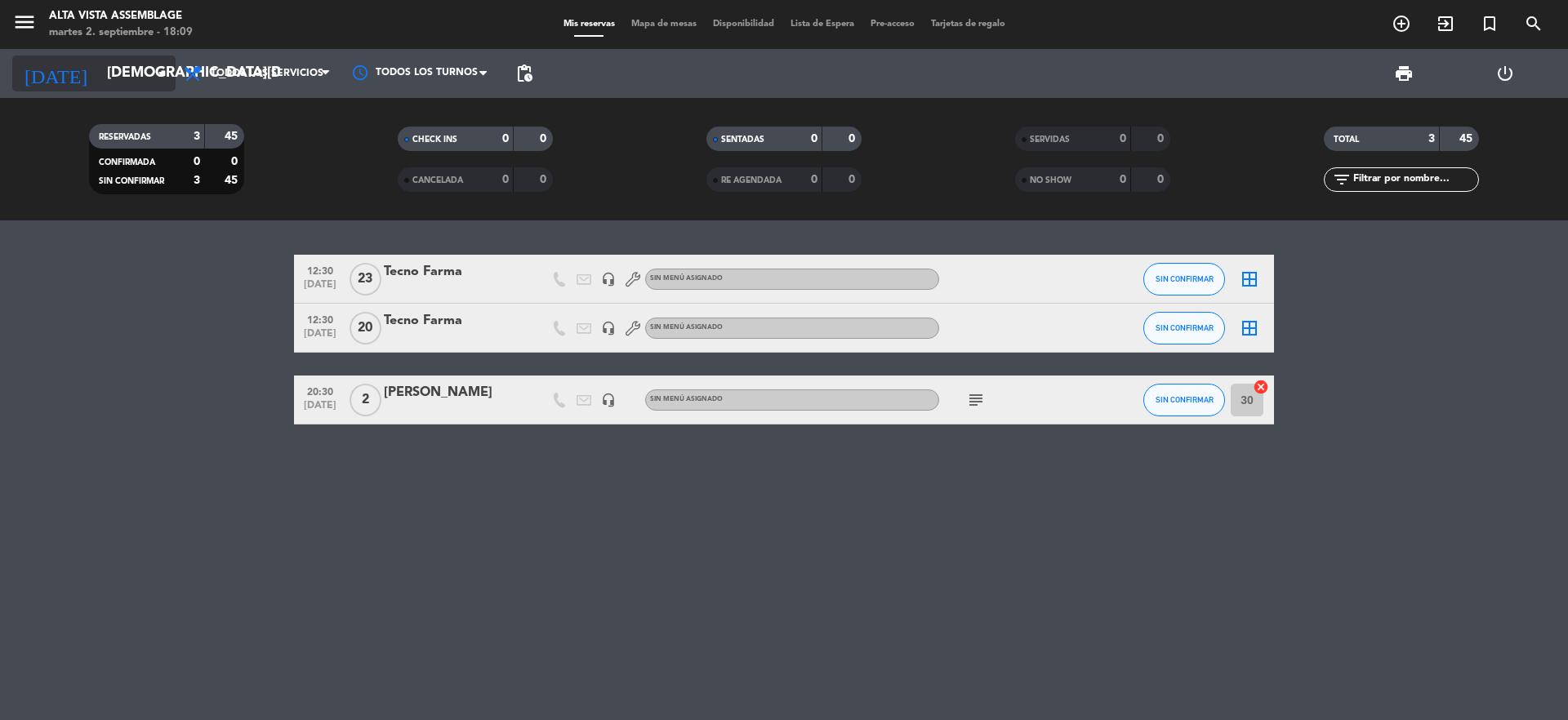
click at [113, 76] on input "[DEMOGRAPHIC_DATA][DATE]" at bounding box center [194, 73] width 189 height 32
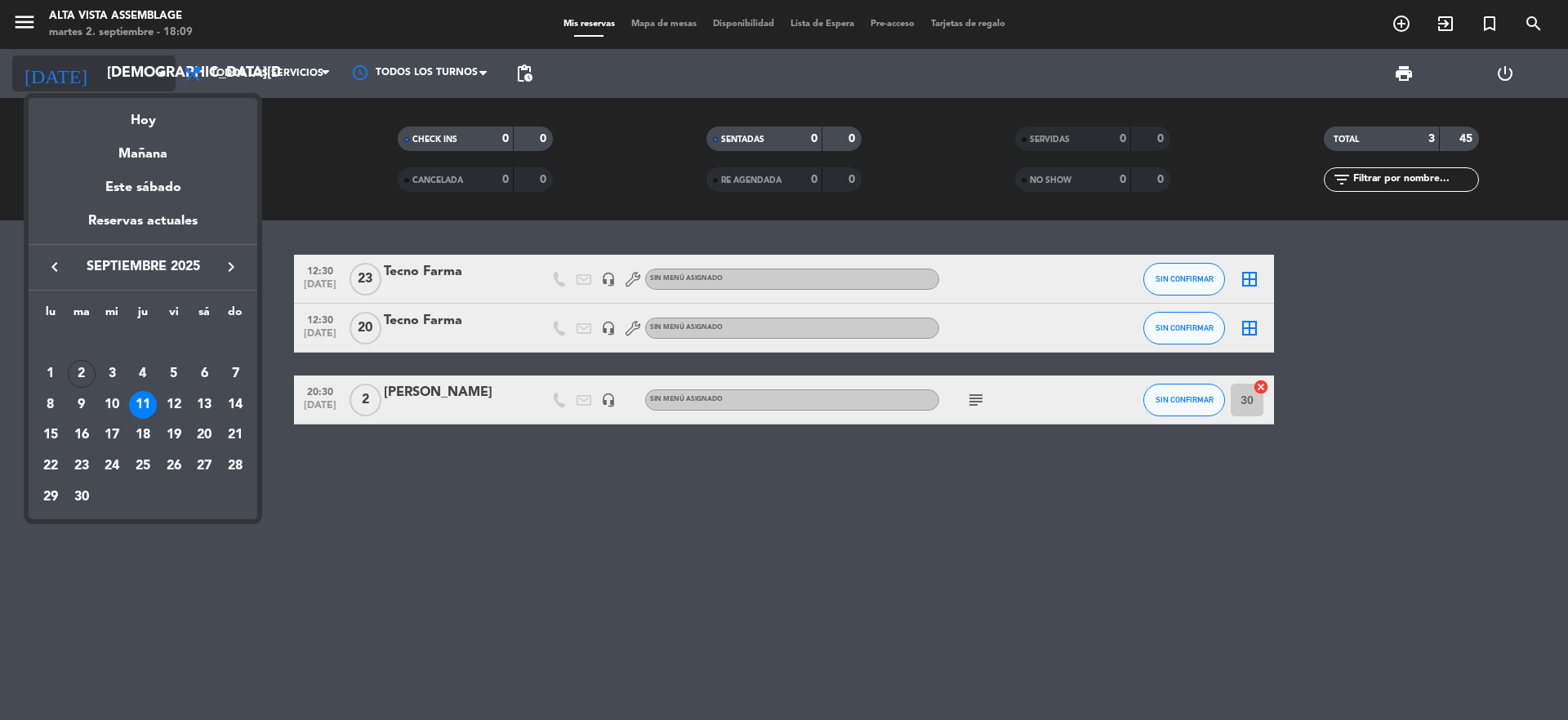
click at [113, 76] on div at bounding box center [784, 360] width 1568 height 720
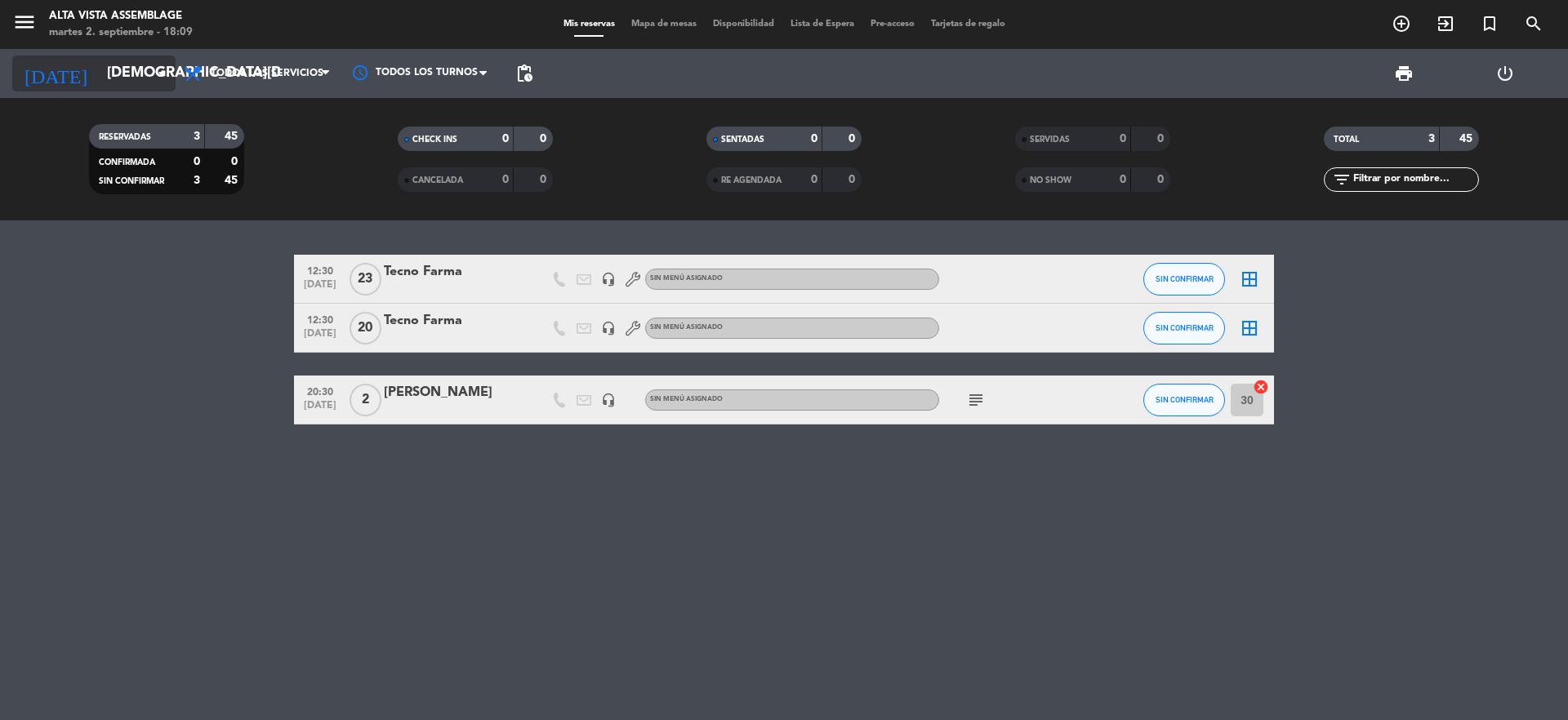
click at [100, 86] on input "[DEMOGRAPHIC_DATA][DATE]" at bounding box center [194, 73] width 189 height 32
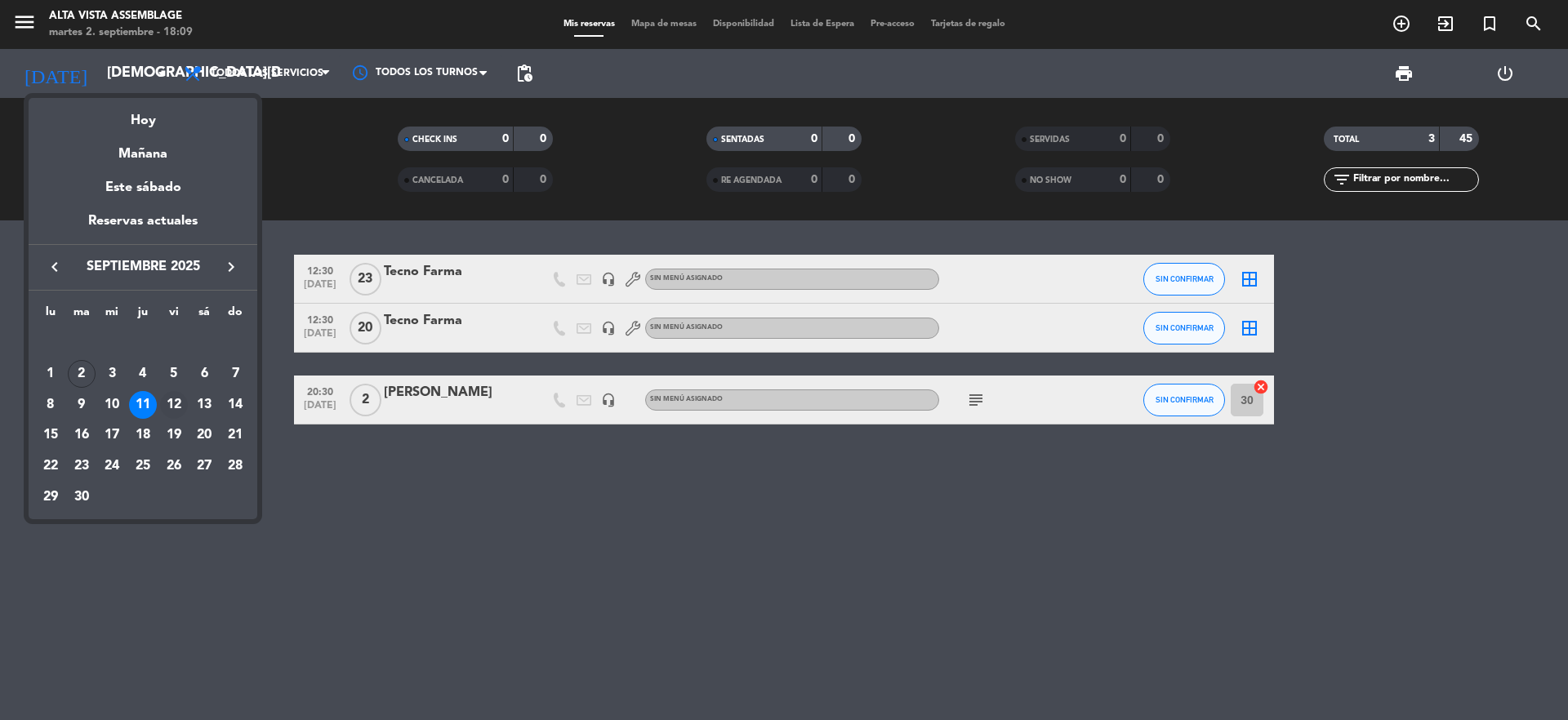
click at [170, 404] on div "12" at bounding box center [174, 404] width 27 height 27
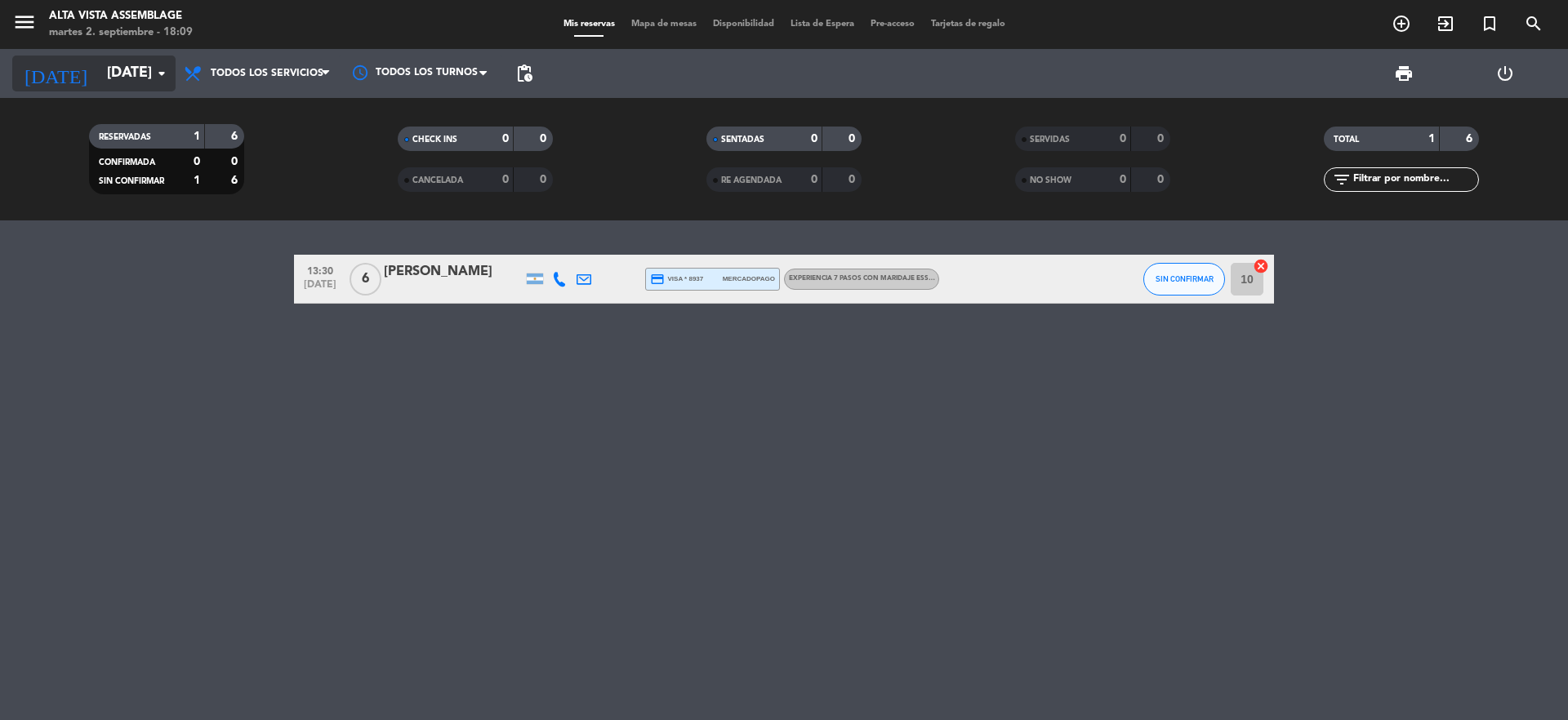
click at [99, 71] on input "[DATE]" at bounding box center [194, 73] width 189 height 32
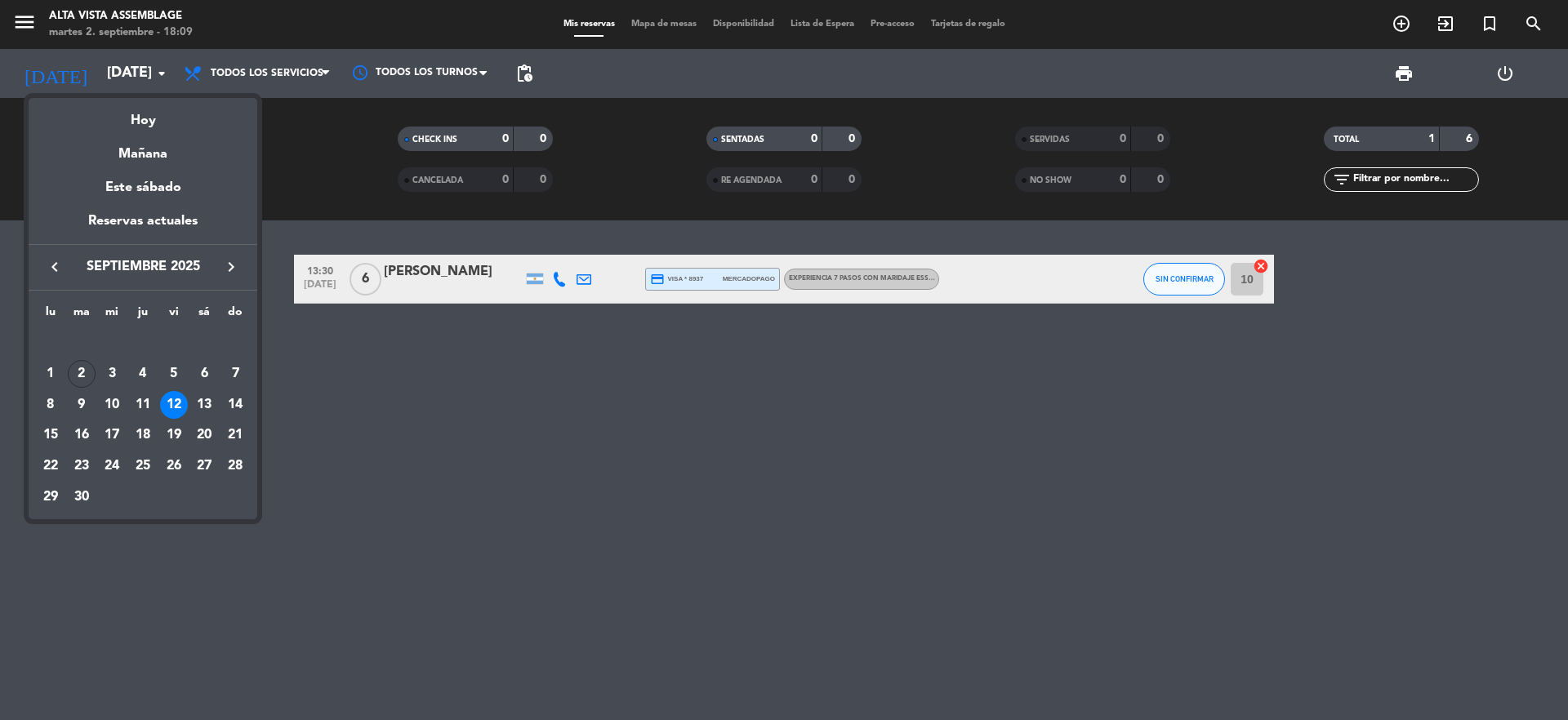
click at [174, 402] on div "12" at bounding box center [174, 404] width 27 height 27
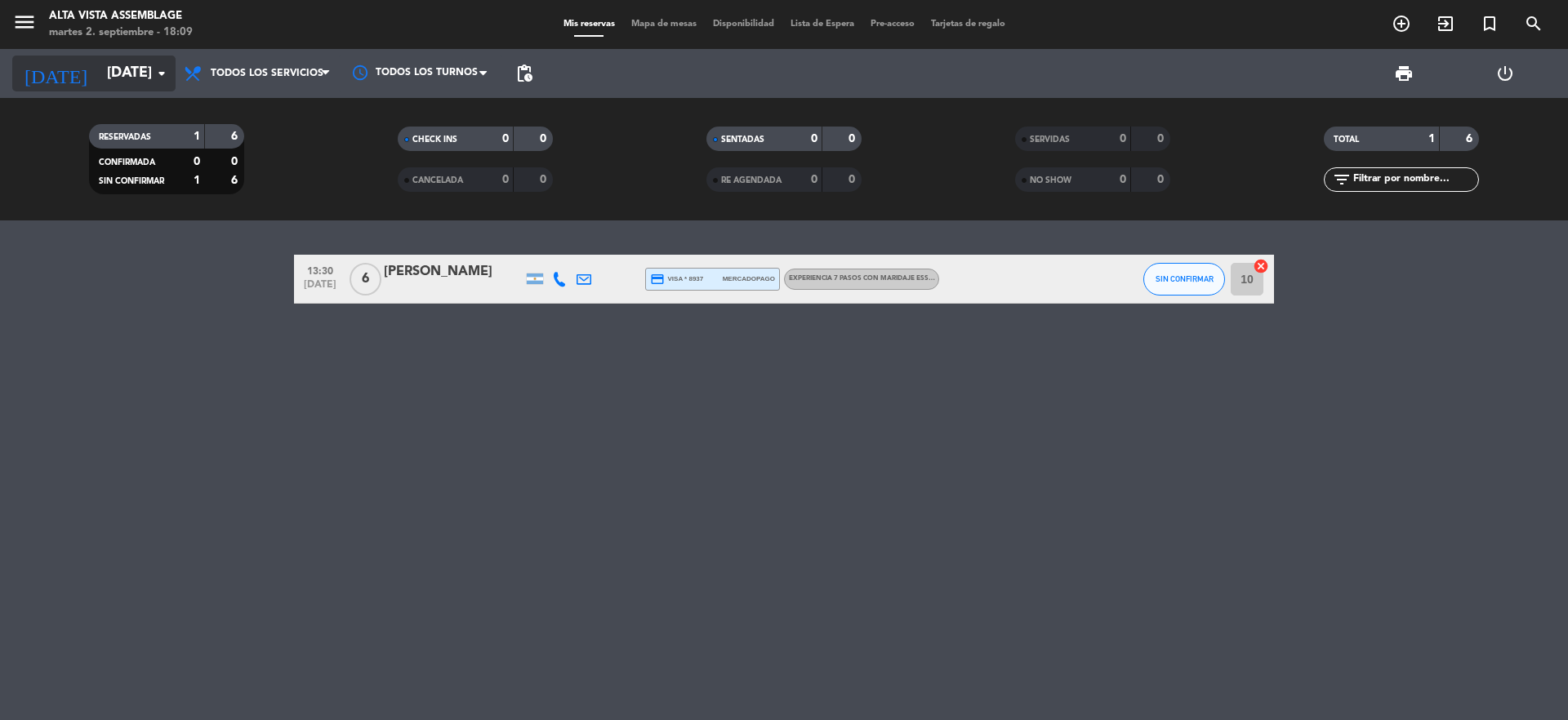
click at [120, 70] on input "[DATE]" at bounding box center [194, 73] width 189 height 32
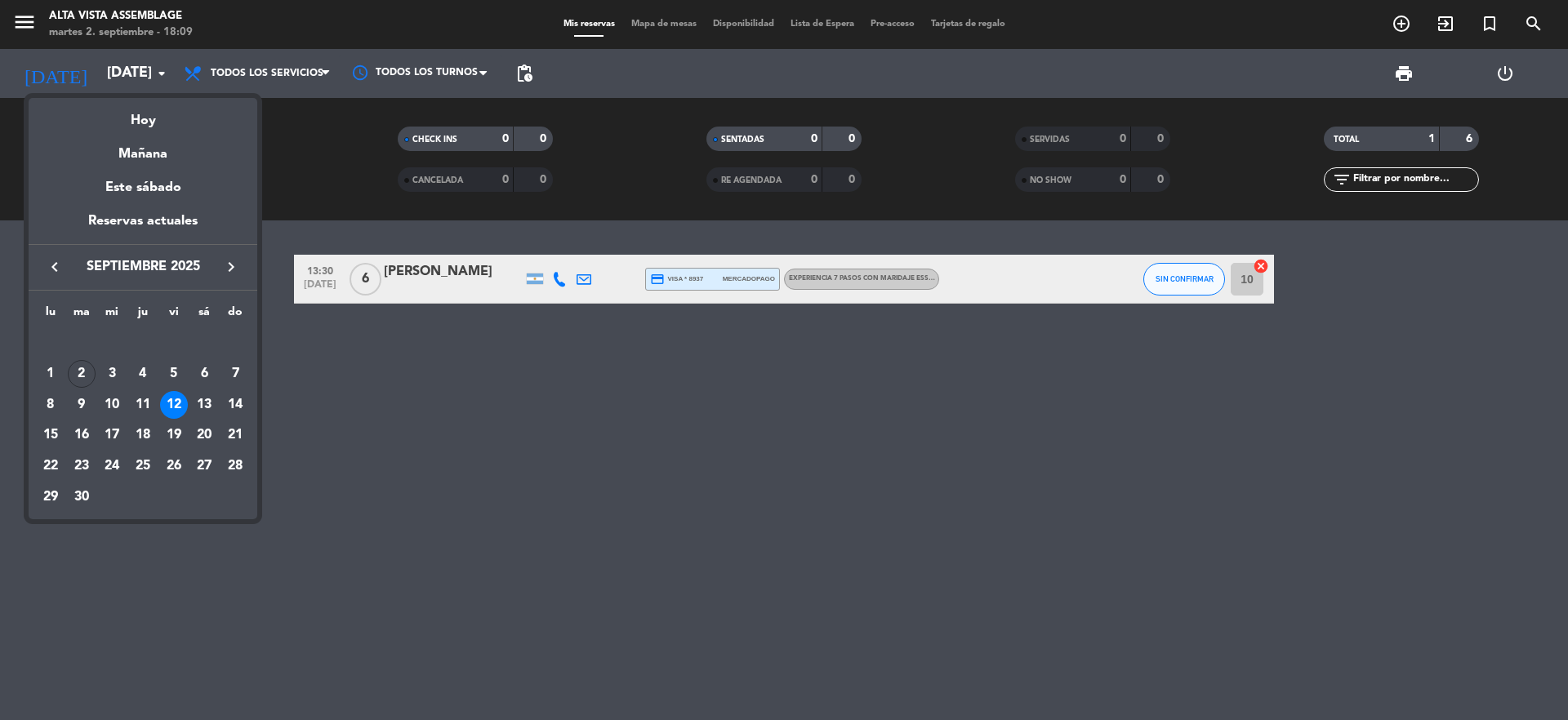
click at [115, 73] on div at bounding box center [784, 360] width 1568 height 720
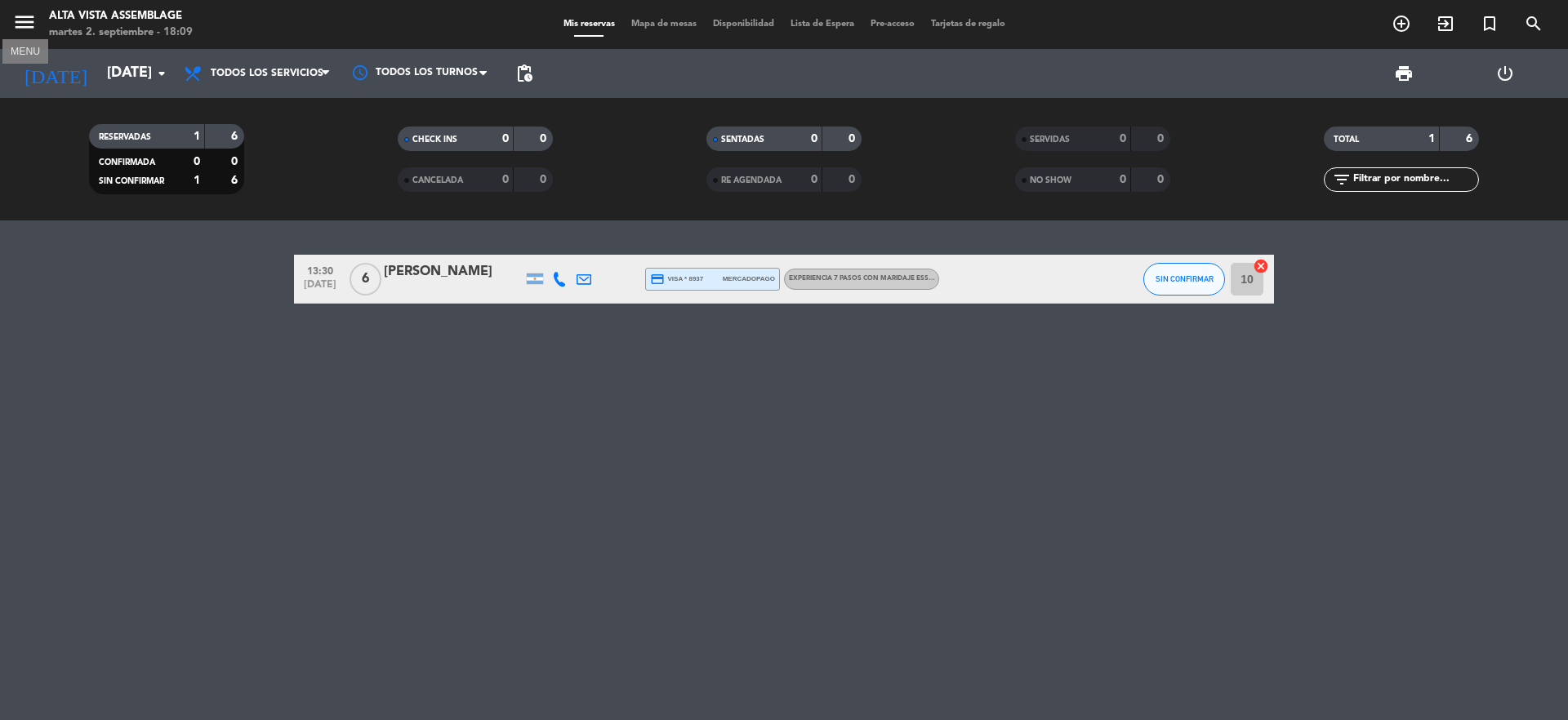
click at [20, 18] on icon "menu" at bounding box center [25, 22] width 25 height 25
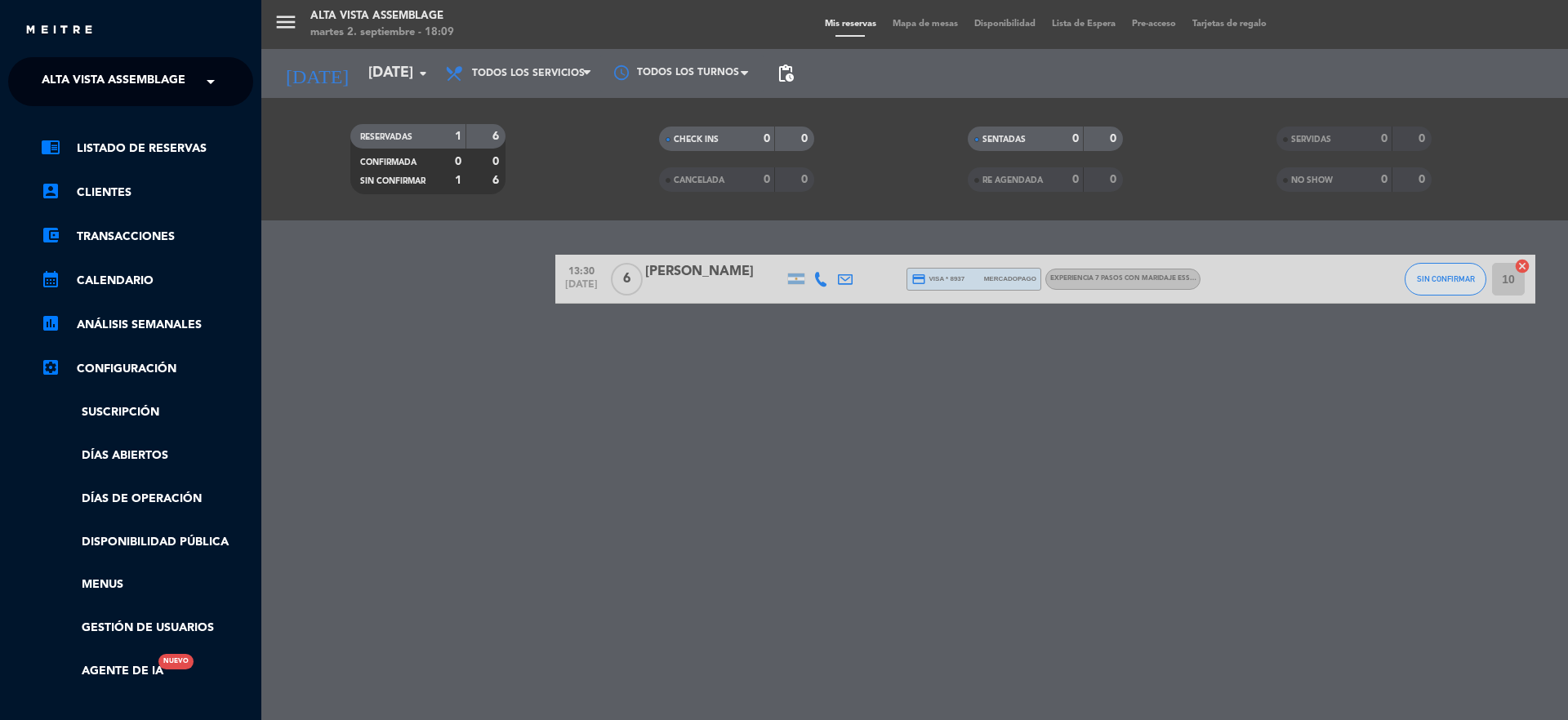
click at [70, 78] on span "Alta Vista Assemblage" at bounding box center [113, 81] width 144 height 34
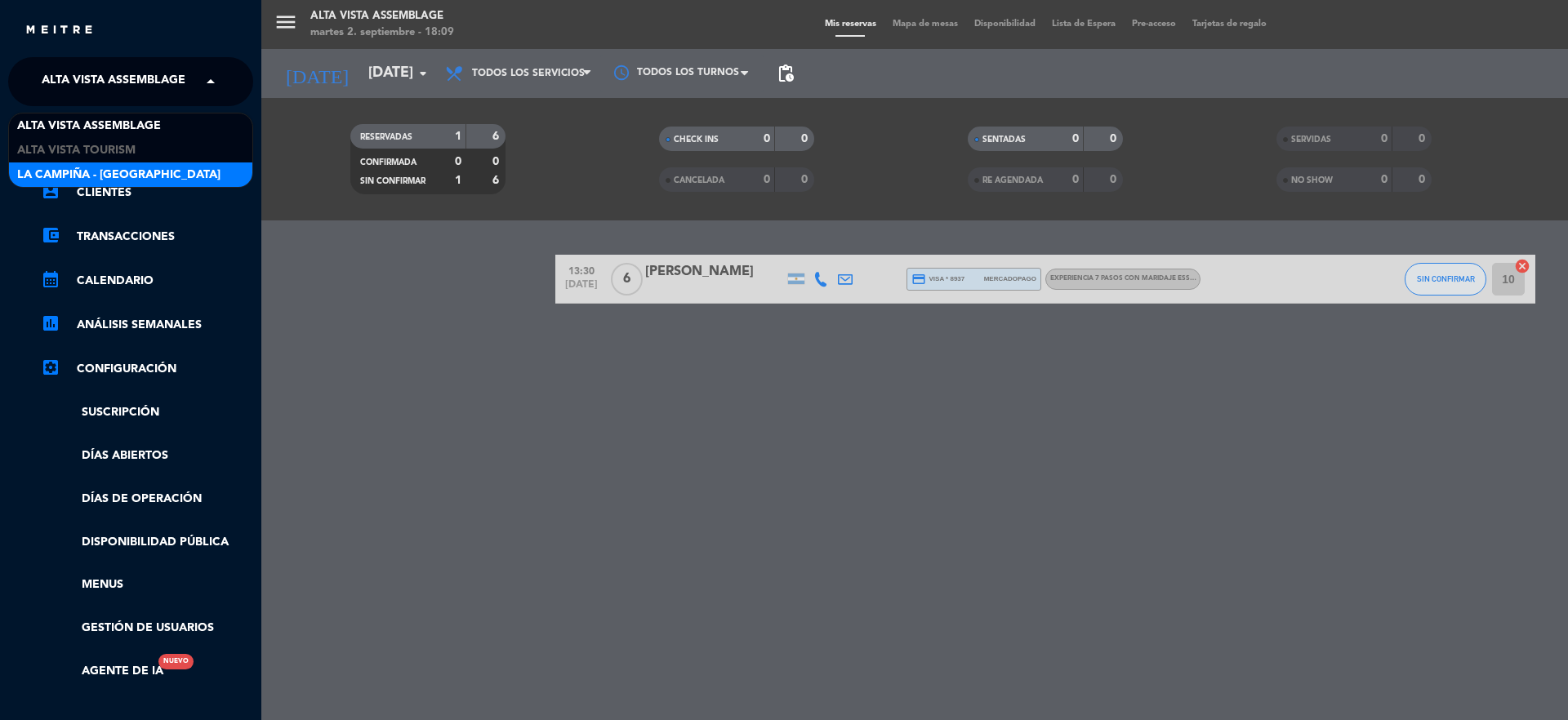
click at [70, 168] on span "La Campiña - [GEOGRAPHIC_DATA]" at bounding box center [119, 175] width 203 height 19
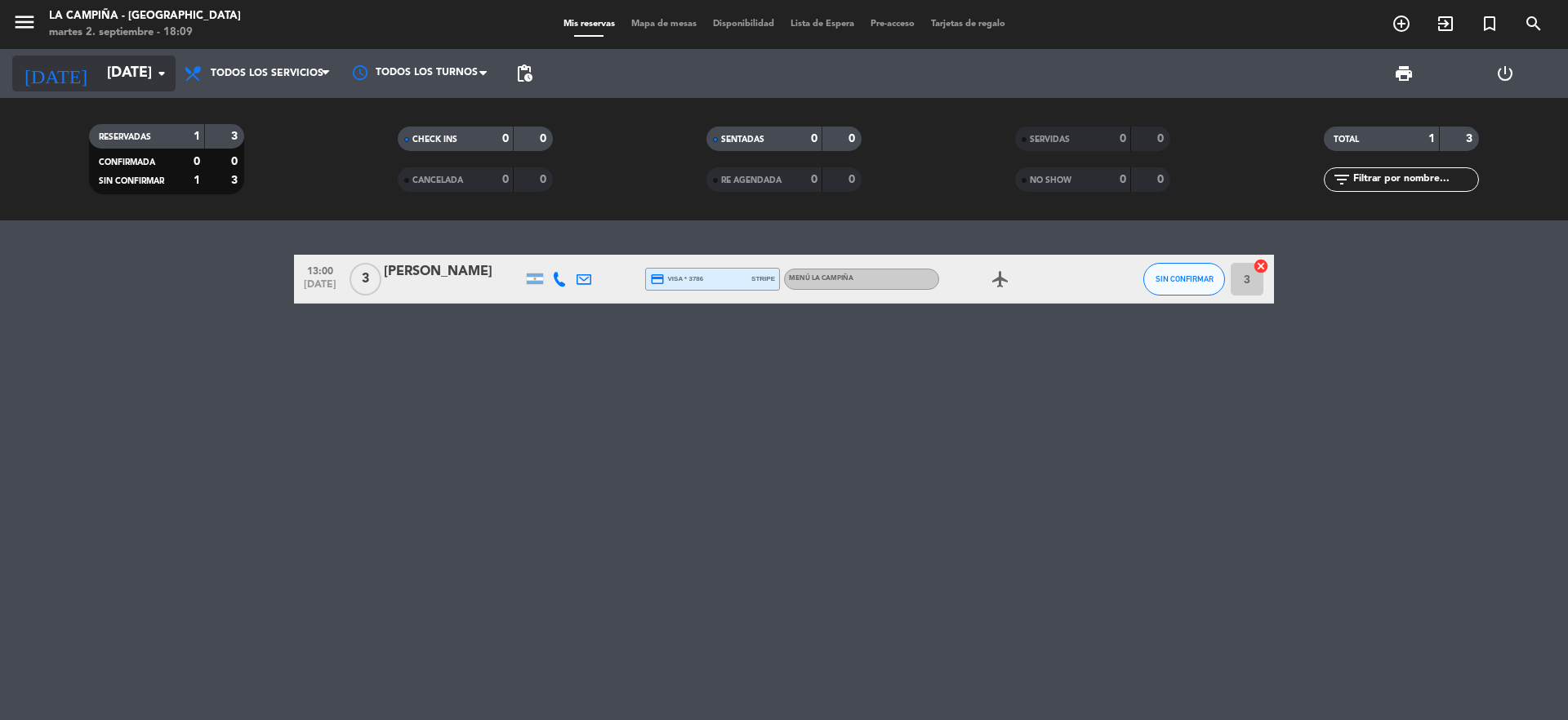
click at [99, 75] on input "[DATE]" at bounding box center [194, 73] width 189 height 32
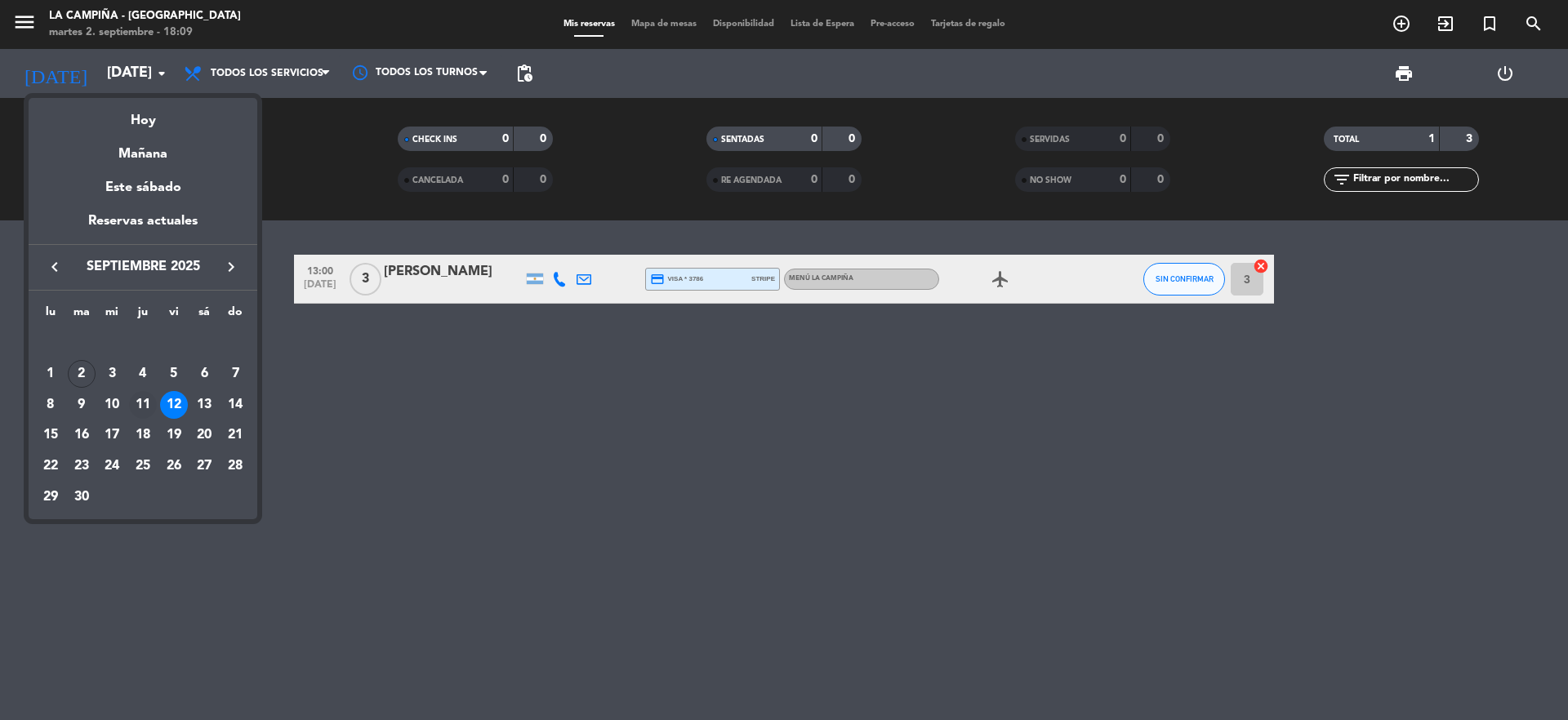
click at [145, 408] on div "11" at bounding box center [142, 404] width 27 height 27
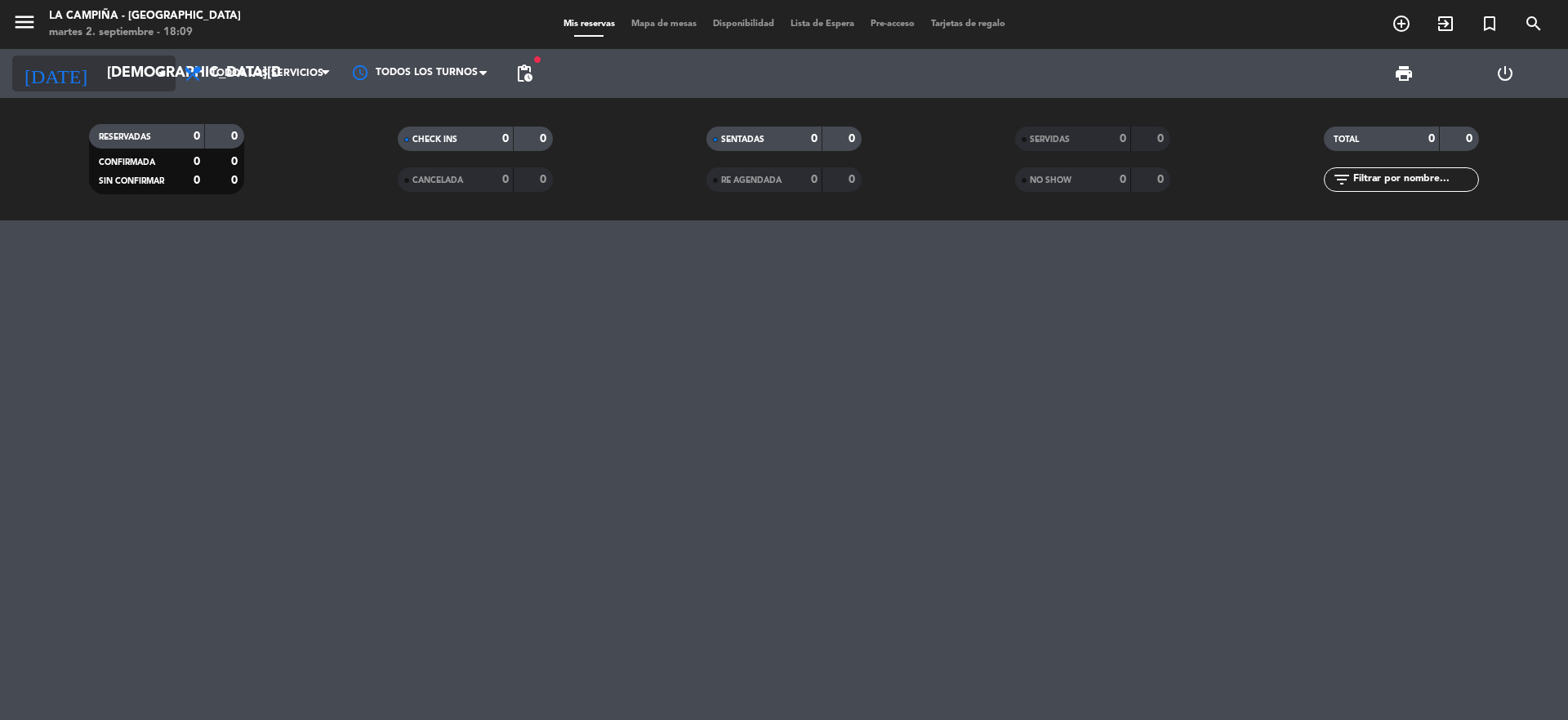
click at [125, 68] on input "[DEMOGRAPHIC_DATA][DATE]" at bounding box center [194, 73] width 189 height 32
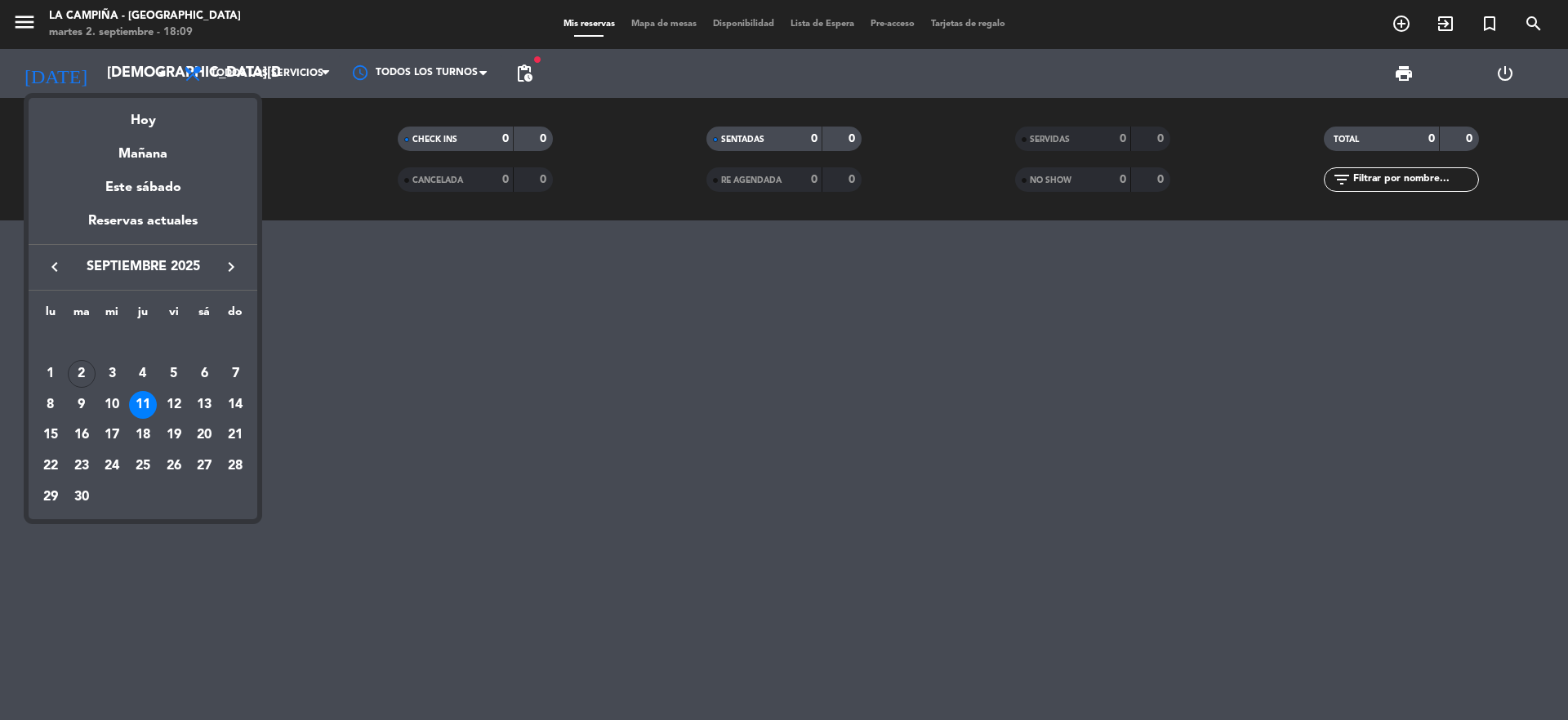
click at [369, 423] on div at bounding box center [784, 360] width 1568 height 720
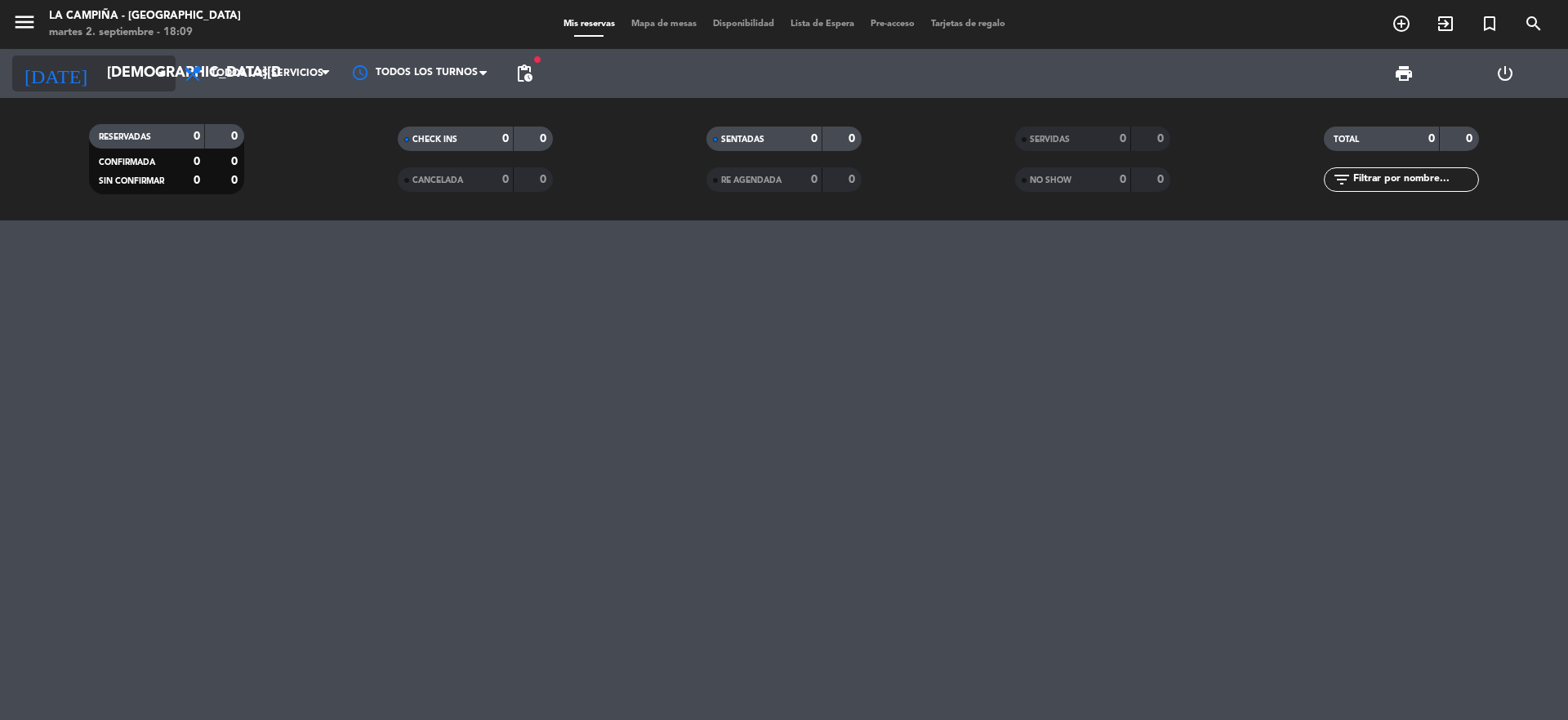
click at [99, 74] on input "[DEMOGRAPHIC_DATA][DATE]" at bounding box center [194, 73] width 189 height 32
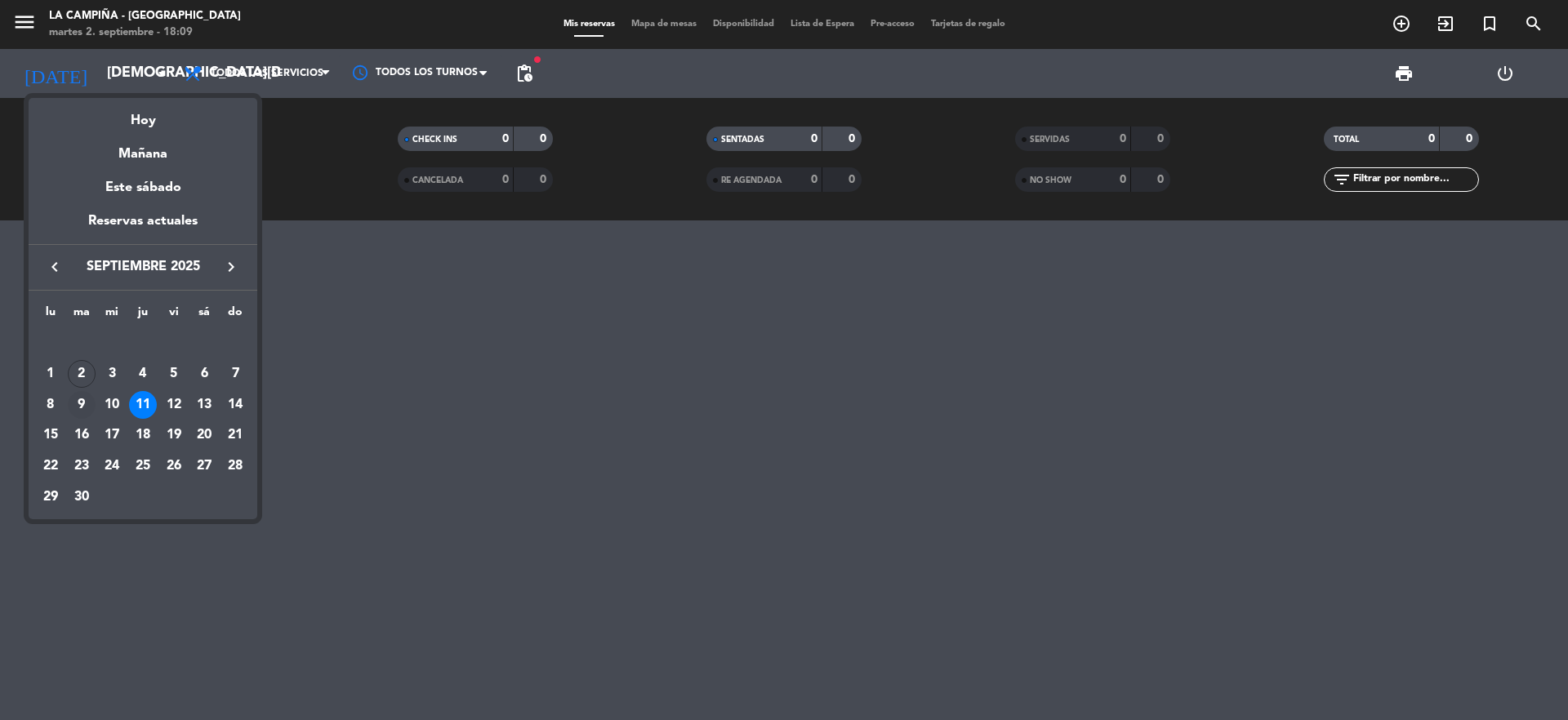
click at [79, 401] on div "9" at bounding box center [81, 404] width 27 height 27
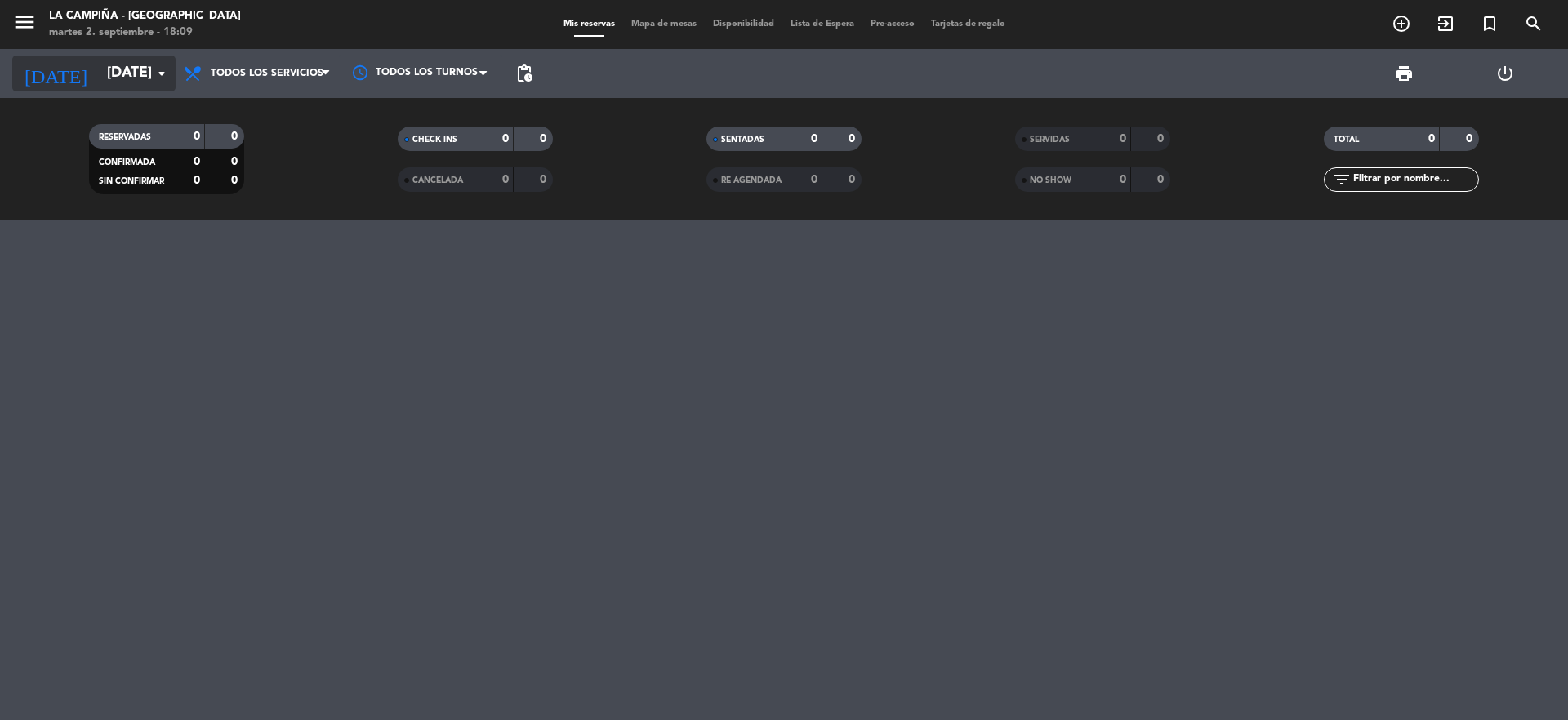
click at [121, 74] on input "[DATE]" at bounding box center [194, 73] width 189 height 32
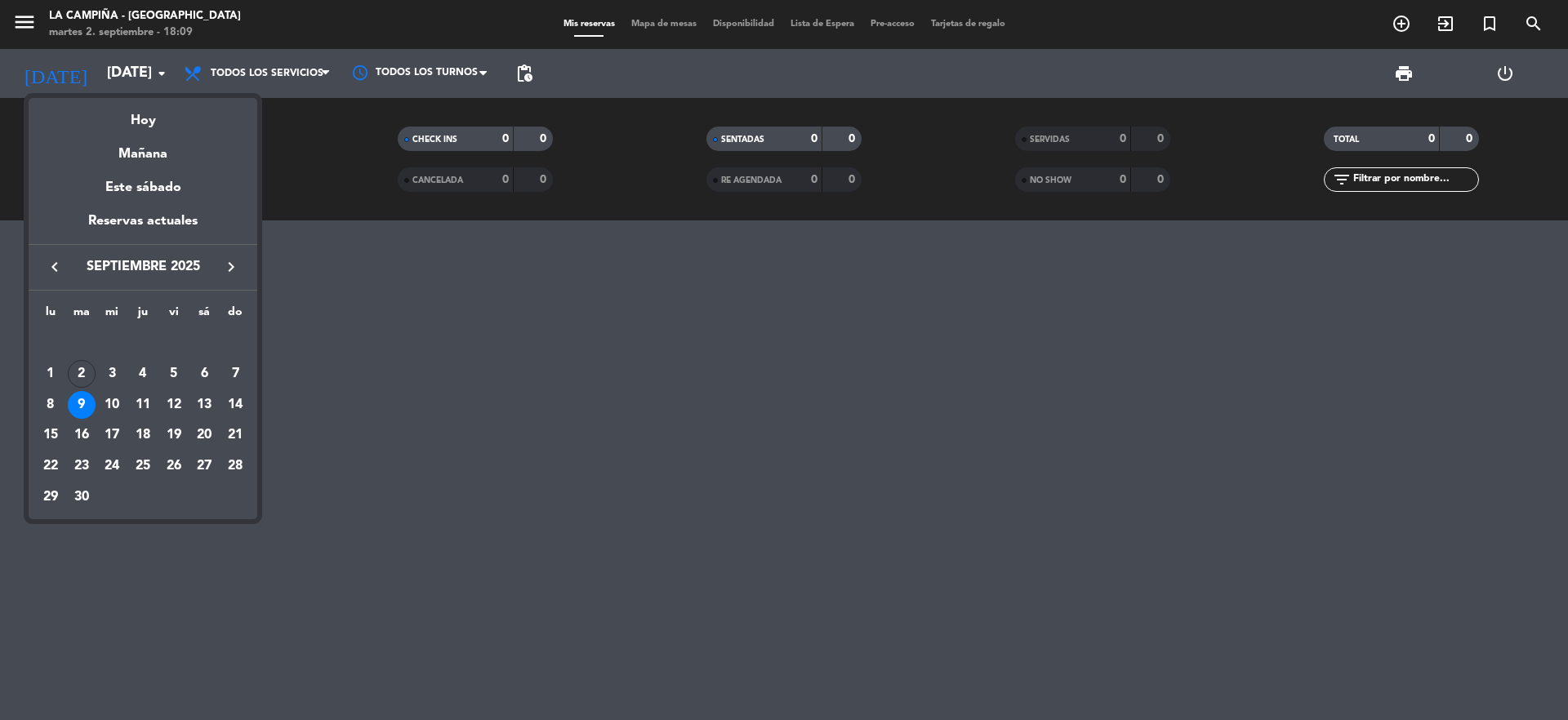
click at [36, 22] on div at bounding box center [784, 360] width 1568 height 720
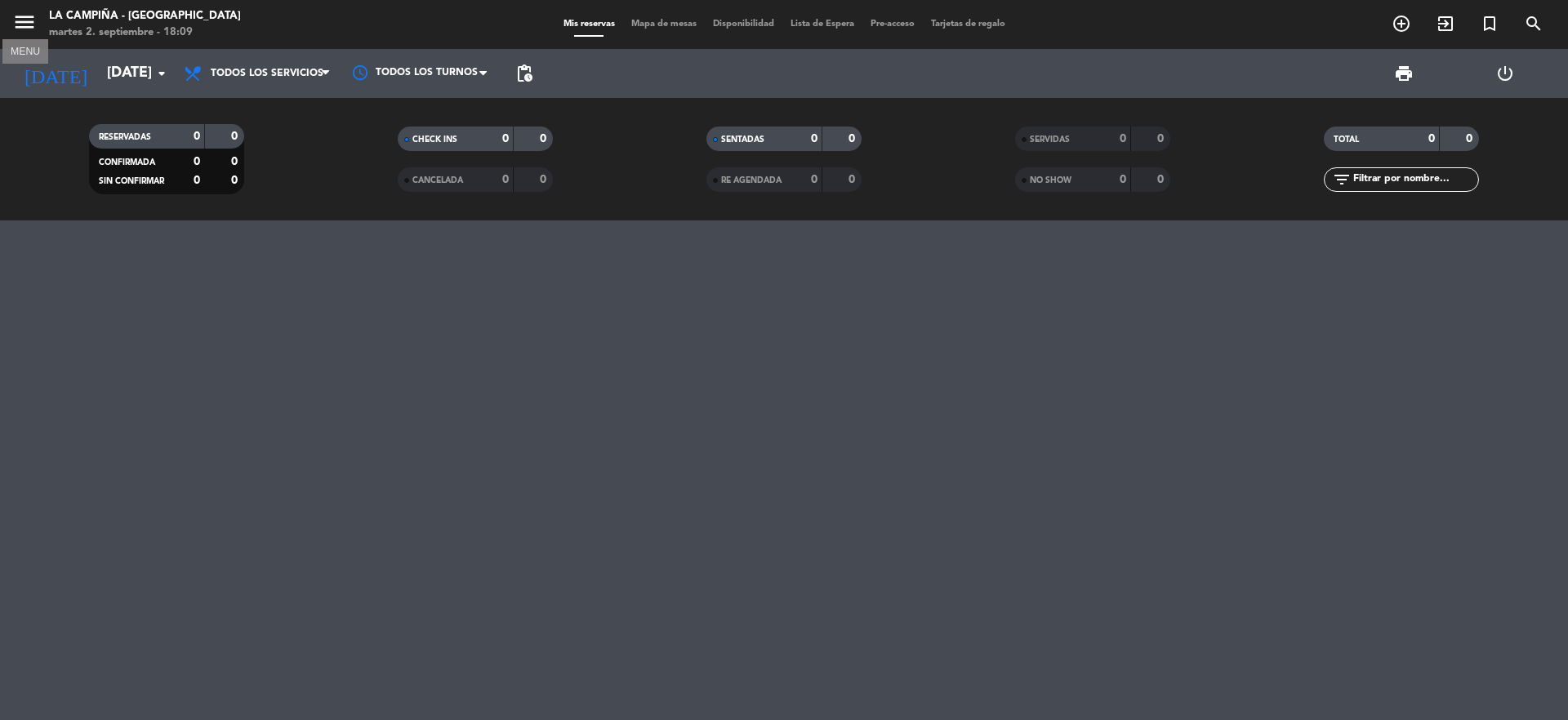
click at [24, 18] on icon "menu" at bounding box center [25, 22] width 25 height 25
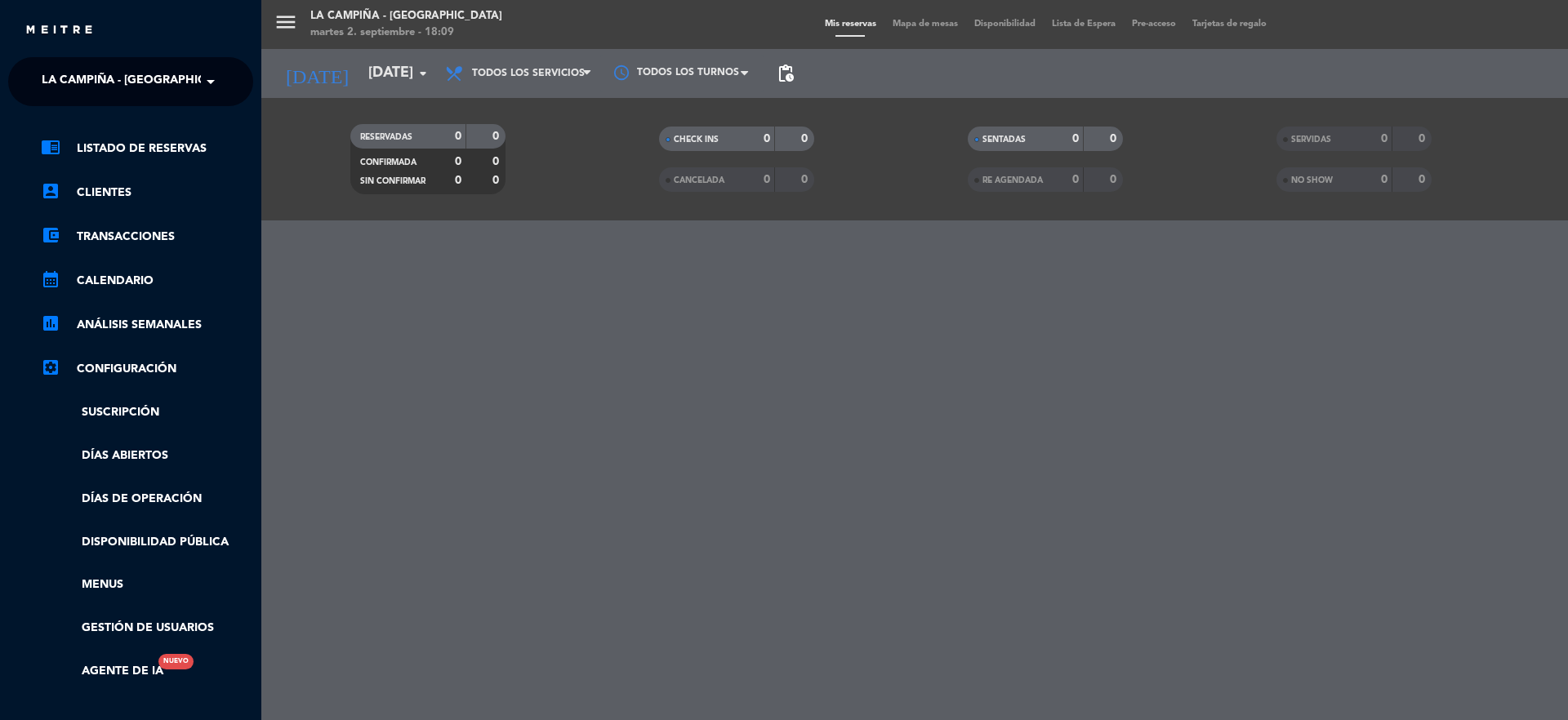
click at [74, 74] on span "La Campiña - [GEOGRAPHIC_DATA]" at bounding box center [143, 81] width 203 height 34
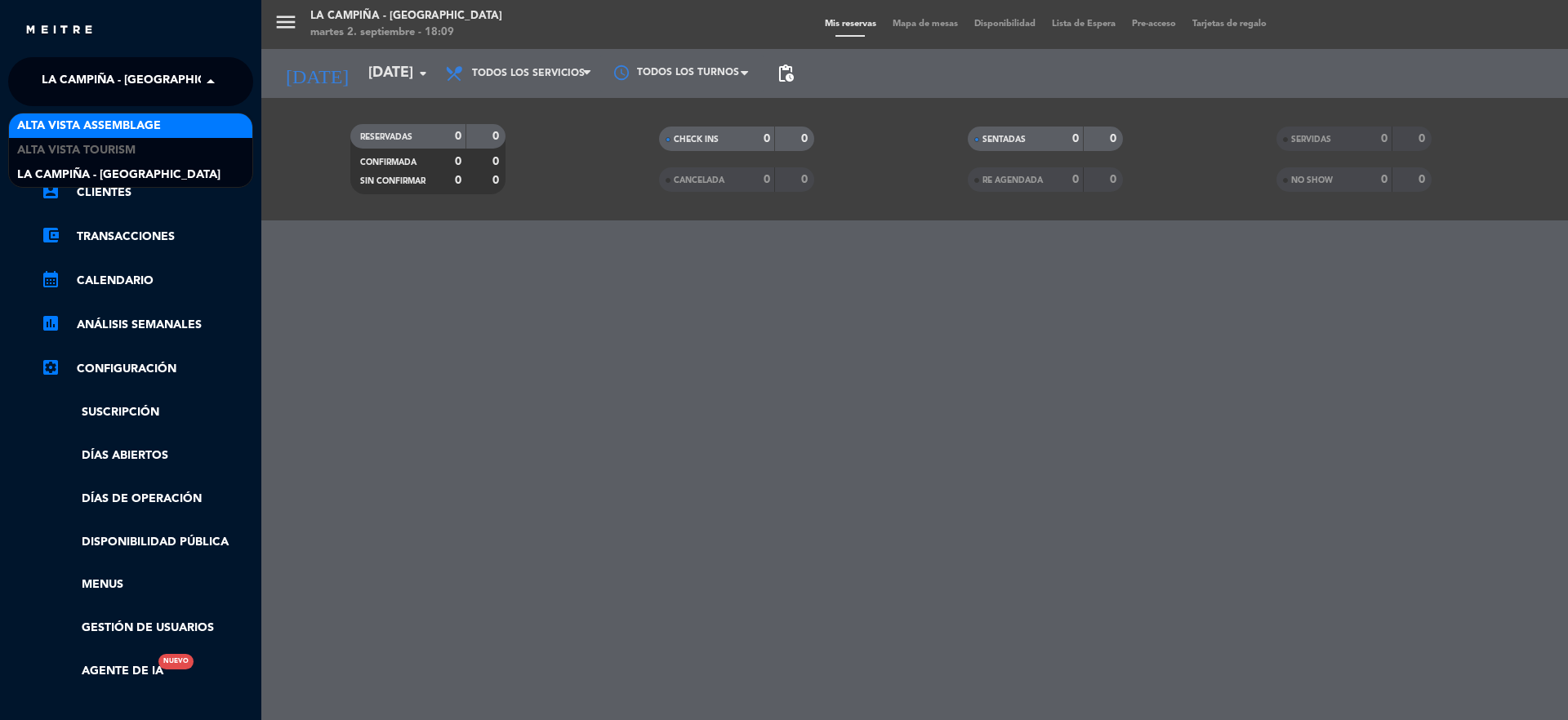
click at [84, 124] on span "Alta Vista Assemblage" at bounding box center [89, 126] width 144 height 19
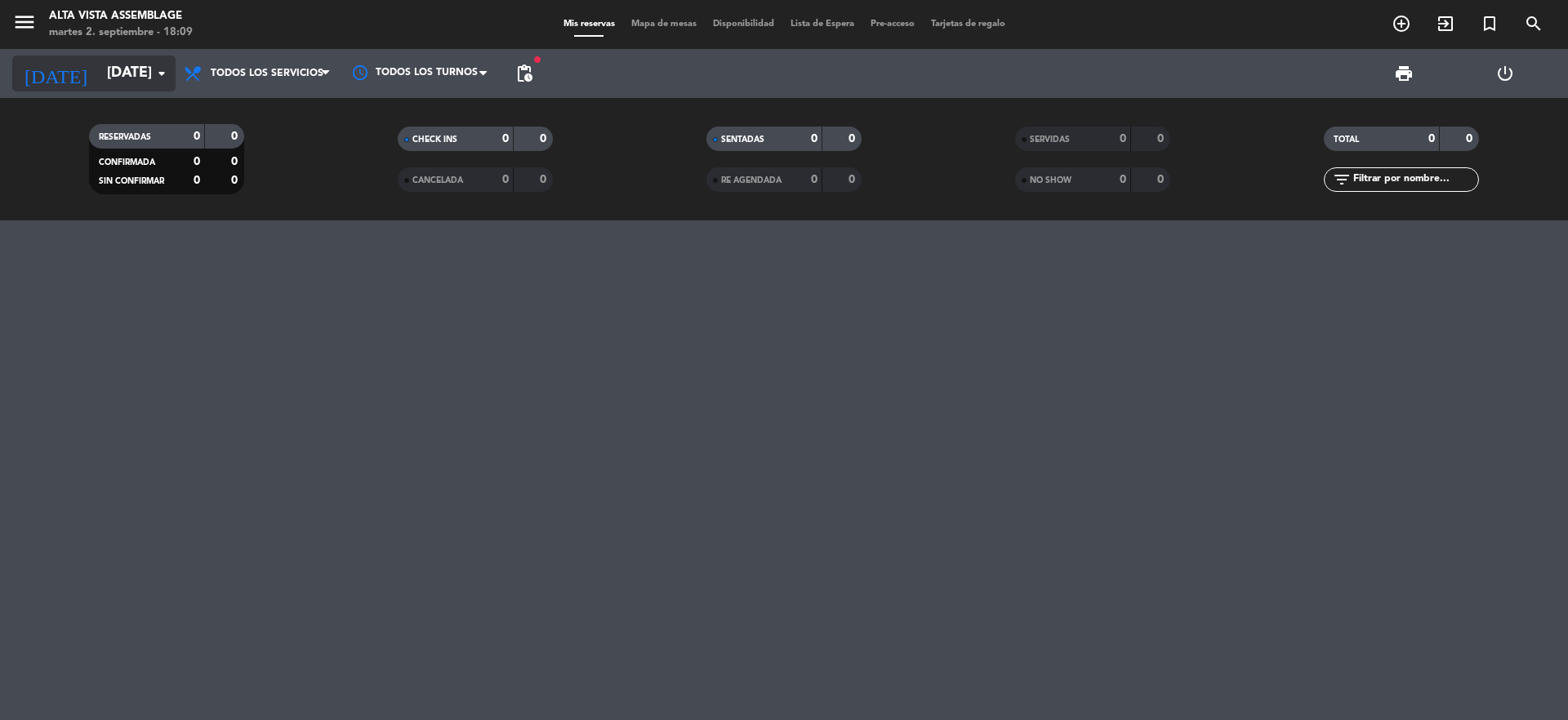
click at [103, 72] on input "[DATE]" at bounding box center [194, 73] width 189 height 32
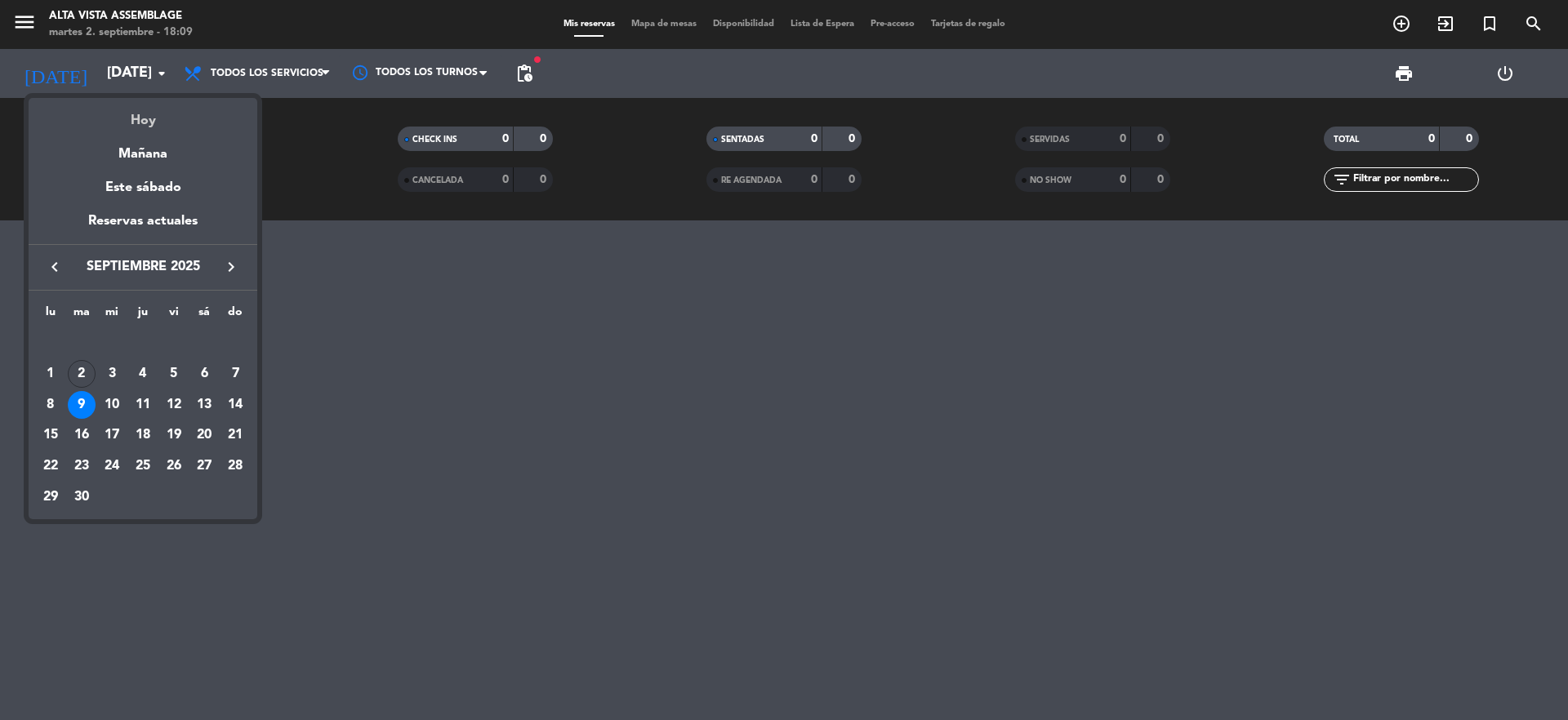
click at [142, 120] on div "Hoy" at bounding box center [142, 115] width 228 height 33
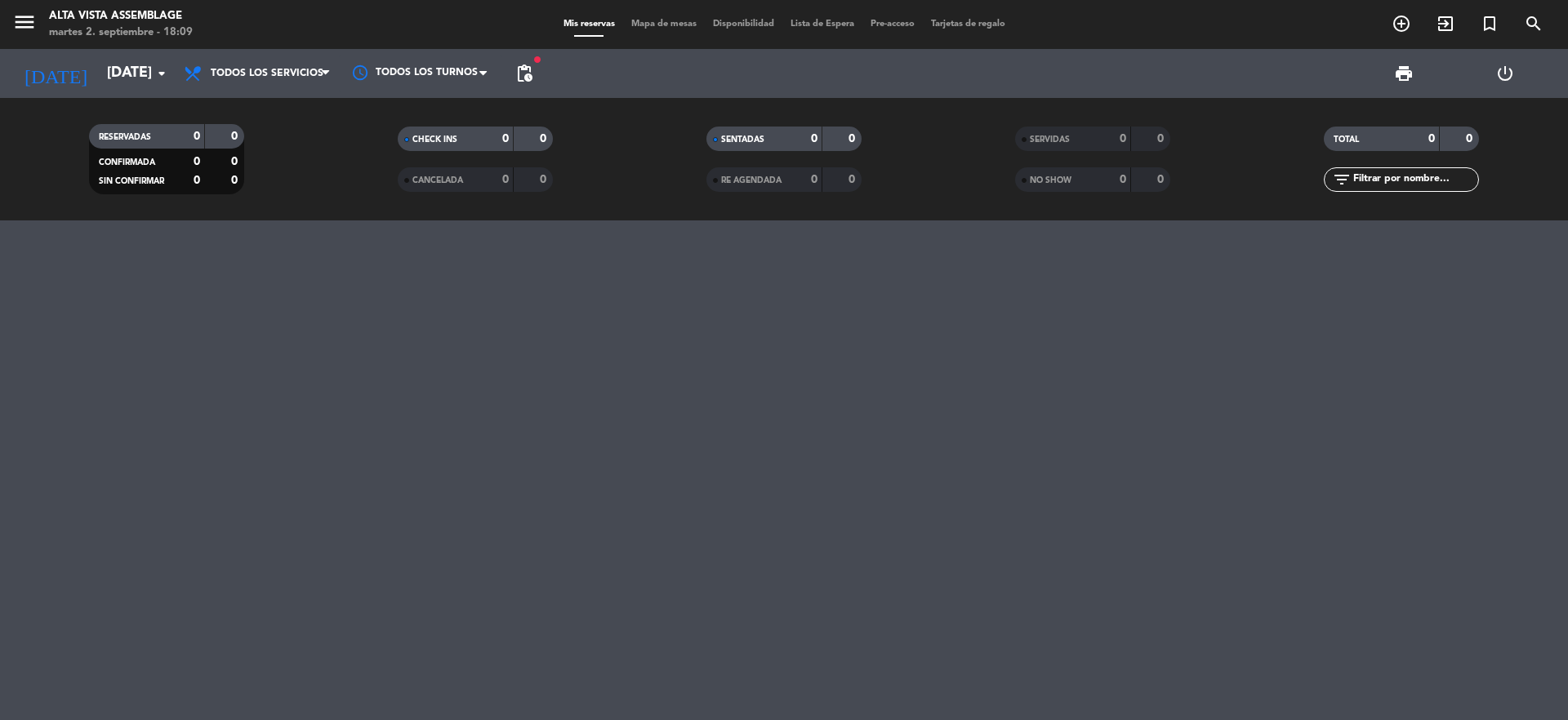
type input "[DATE]"
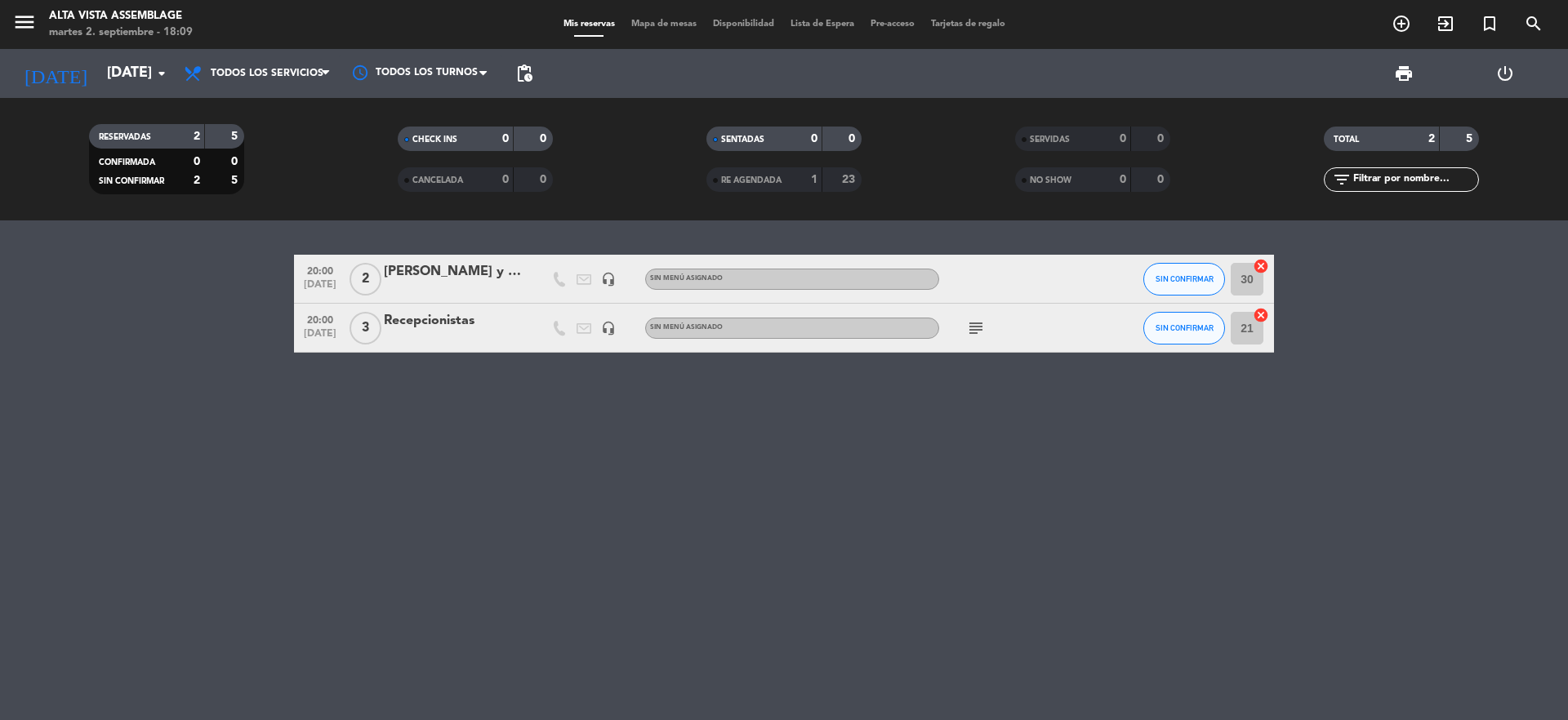
click at [278, 516] on div "20:00 [DATE] 2 [PERSON_NAME] y [PERSON_NAME] headset_mic Sin menú asignado SIN …" at bounding box center [784, 471] width 1568 height 500
click at [981, 336] on icon "subject" at bounding box center [976, 329] width 20 height 20
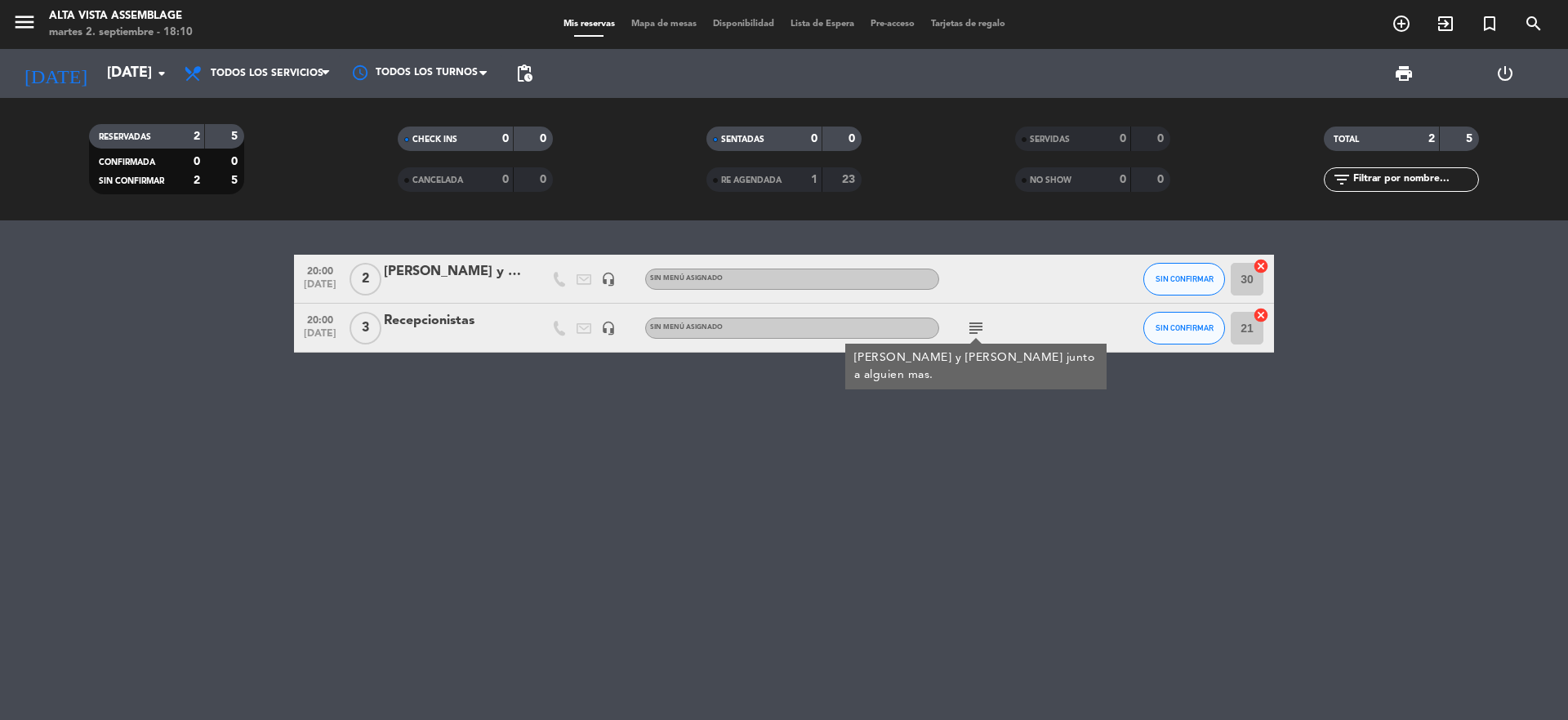
click at [981, 336] on icon "subject" at bounding box center [976, 329] width 20 height 20
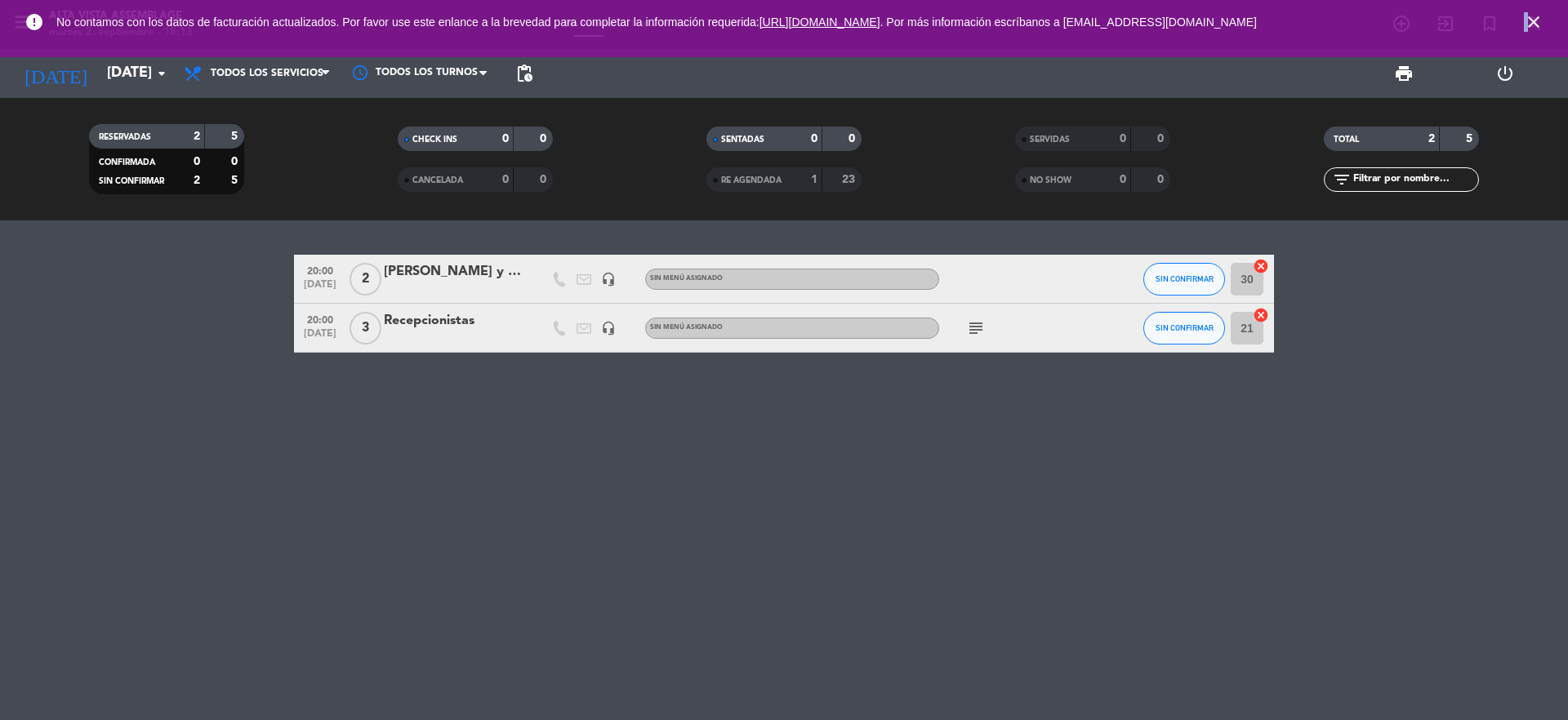
drag, startPoint x: 1521, startPoint y: 16, endPoint x: 1531, endPoint y: 17, distance: 10.0
click at [1531, 16] on span "close" at bounding box center [1533, 22] width 44 height 44
click at [1530, 18] on icon "close" at bounding box center [1534, 22] width 20 height 20
click at [1532, 25] on icon "close" at bounding box center [1534, 22] width 20 height 20
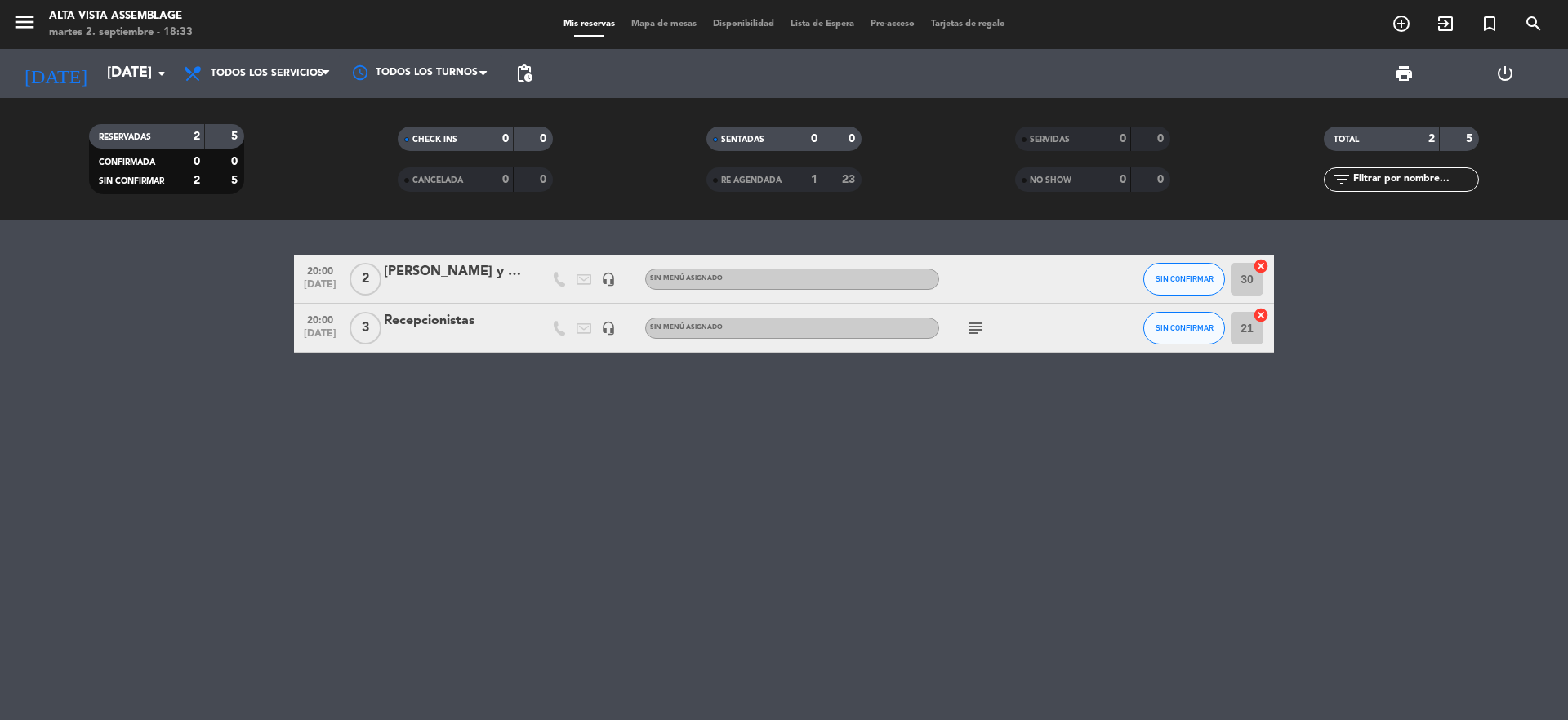
click at [284, 306] on bookings-row "20:00 [DATE] 2 [PERSON_NAME] y [PERSON_NAME] headset_mic Sin menú asignado SIN …" at bounding box center [784, 304] width 1568 height 98
